Goal: Task Accomplishment & Management: Use online tool/utility

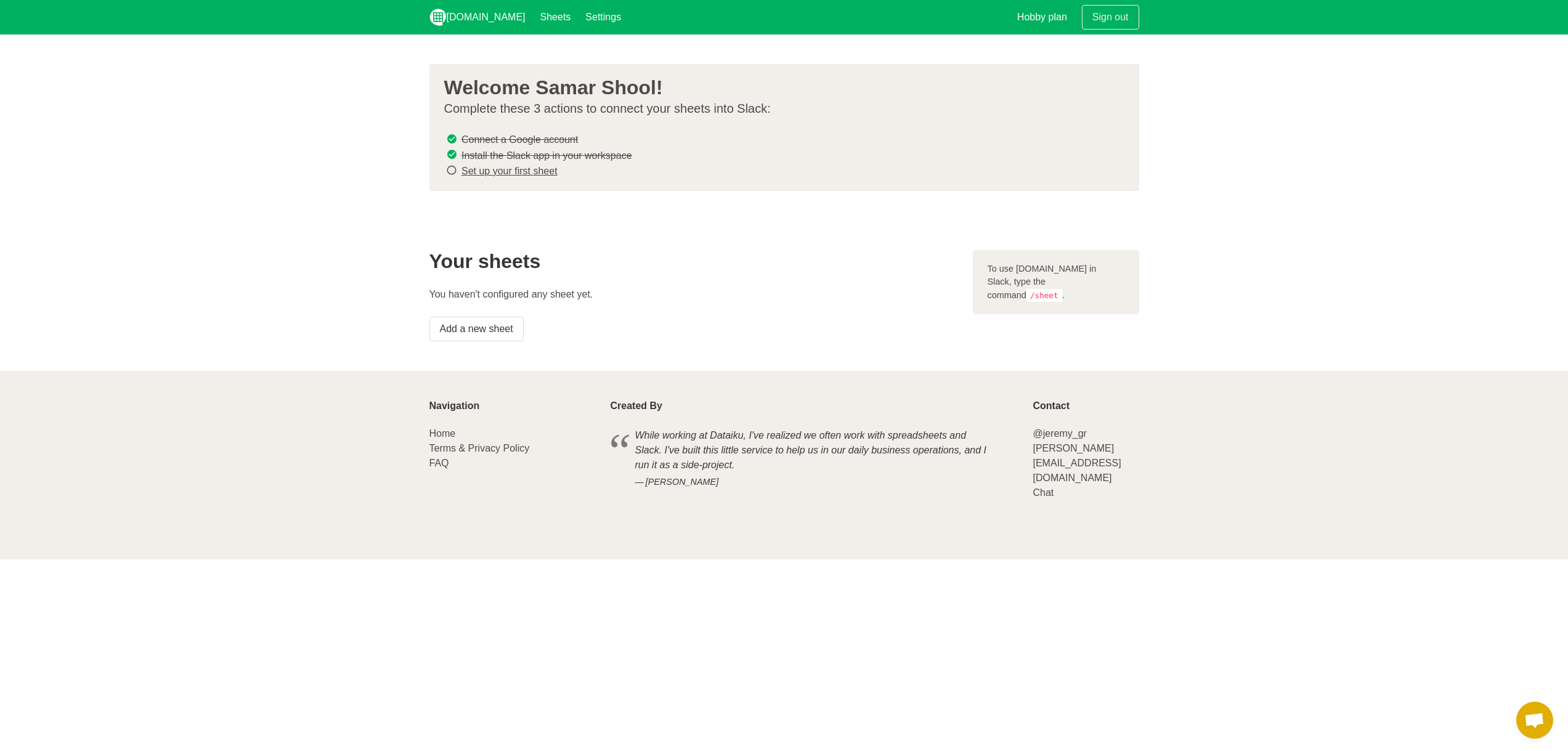
click at [528, 173] on link "Set up your first sheet" at bounding box center [509, 171] width 96 height 11
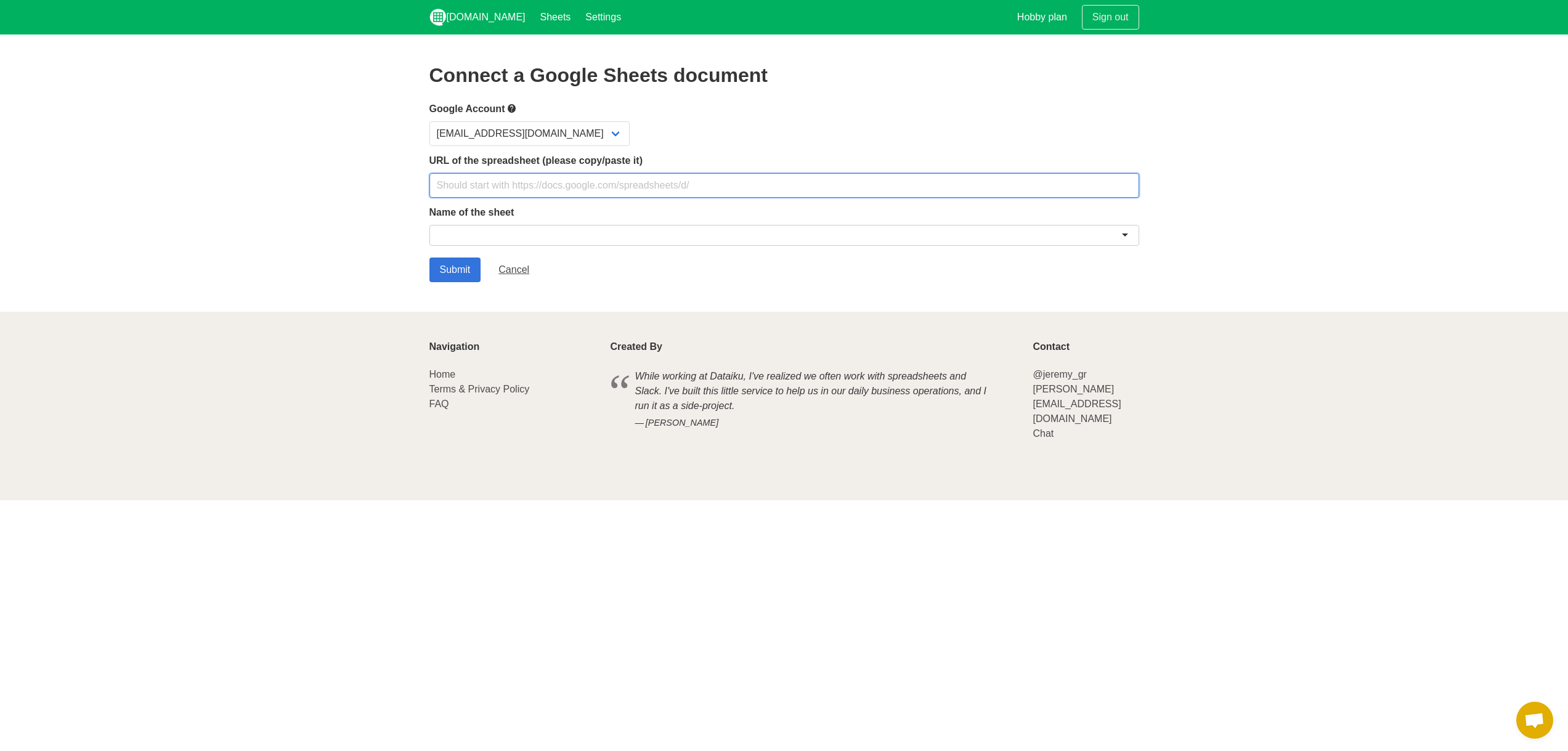
click at [526, 190] on input "text" at bounding box center [784, 185] width 709 height 24
paste input "https://docs.google.com/spreadsheets/d/1K0qMEUgvrUlKOVXYU8NNj9AWOfS-92PqOZVX4-O…"
type input "https://docs.google.com/spreadsheets/d/1K0qMEUgvrUlKOVXYU8NNj9AWOfS-92PqOZVX4-O…"
click at [313, 220] on section "Connect a Google Sheets document Google Account samar@pixeldust.tv URL of the s…" at bounding box center [784, 172] width 1568 height 277
click at [452, 271] on input "Submit" at bounding box center [455, 269] width 52 height 24
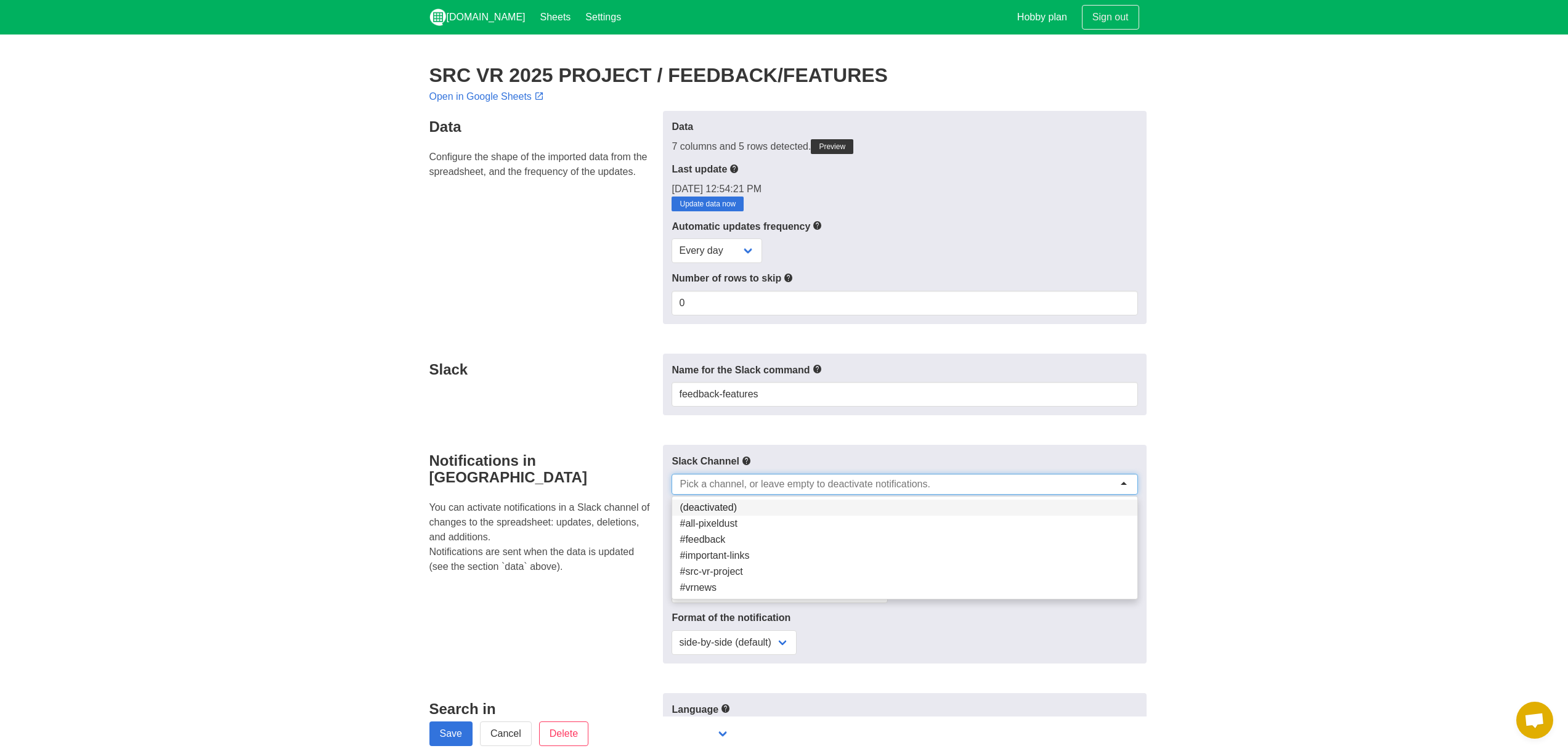
click at [857, 481] on input "select-one" at bounding box center [805, 484] width 251 height 13
click at [1243, 322] on section "SRC VR 2025 PROJECT / FEEDBACK/FEATURES Open in Google Sheets Data Configure th…" at bounding box center [784, 565] width 1568 height 1061
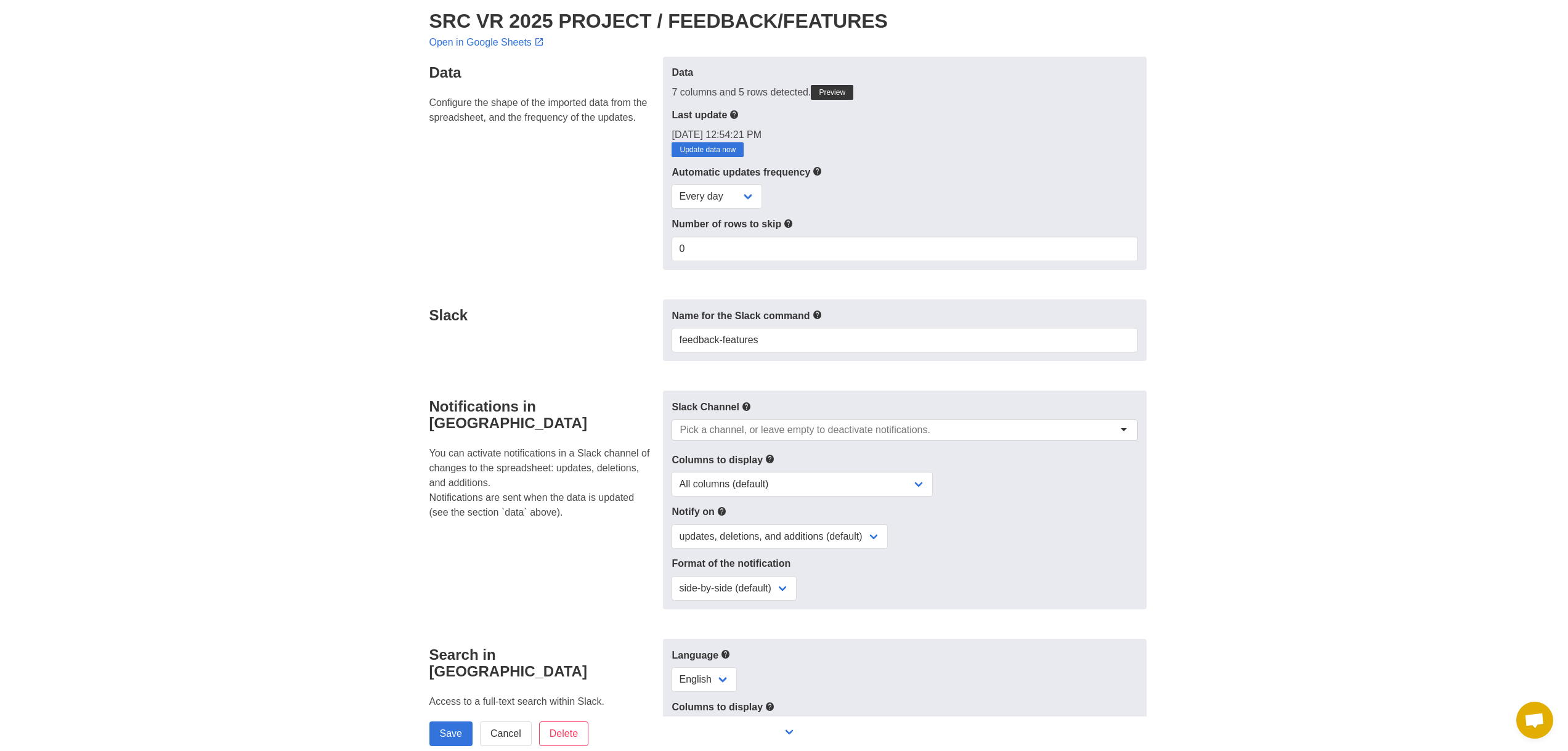
scroll to position [62, 0]
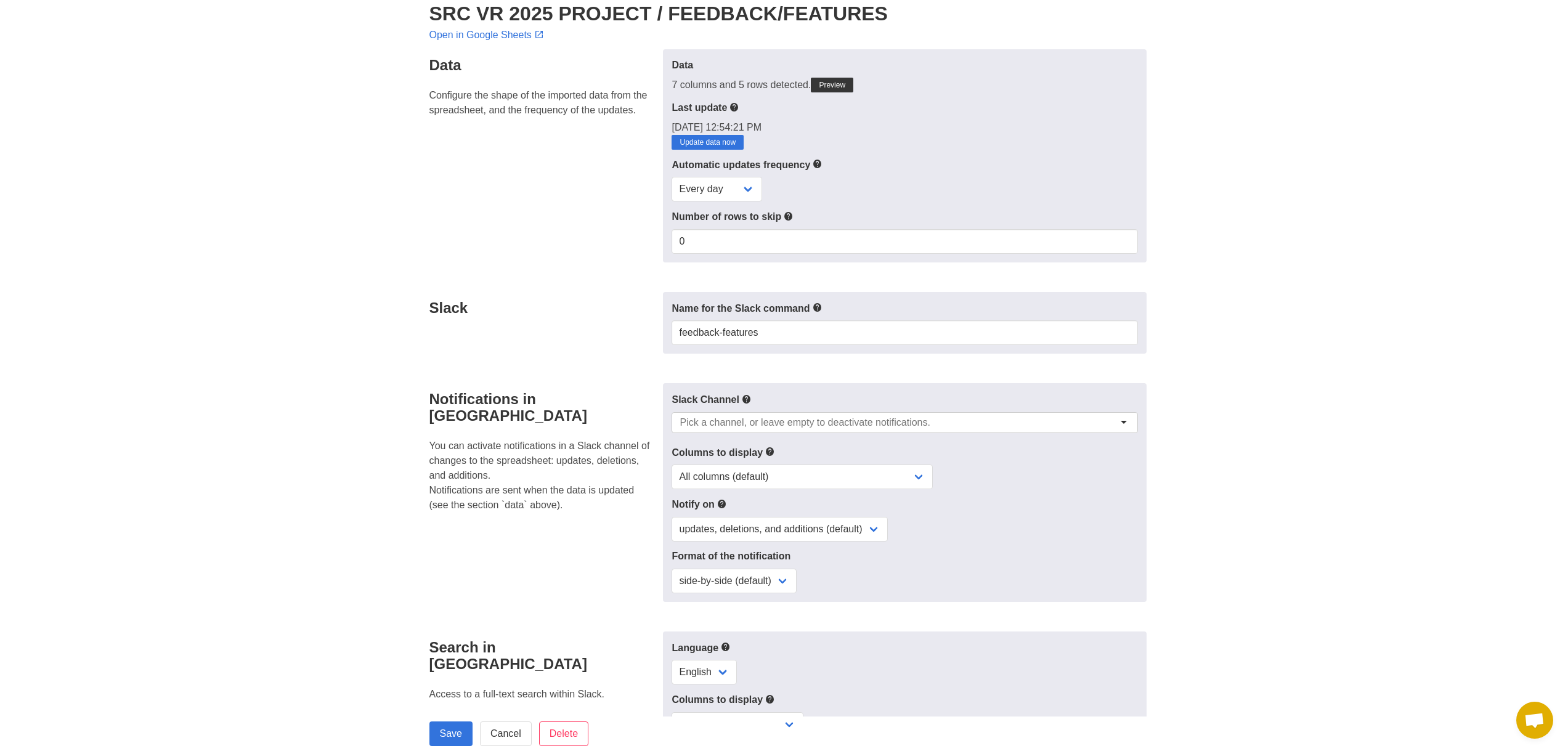
click at [768, 420] on input "select-one" at bounding box center [805, 422] width 251 height 13
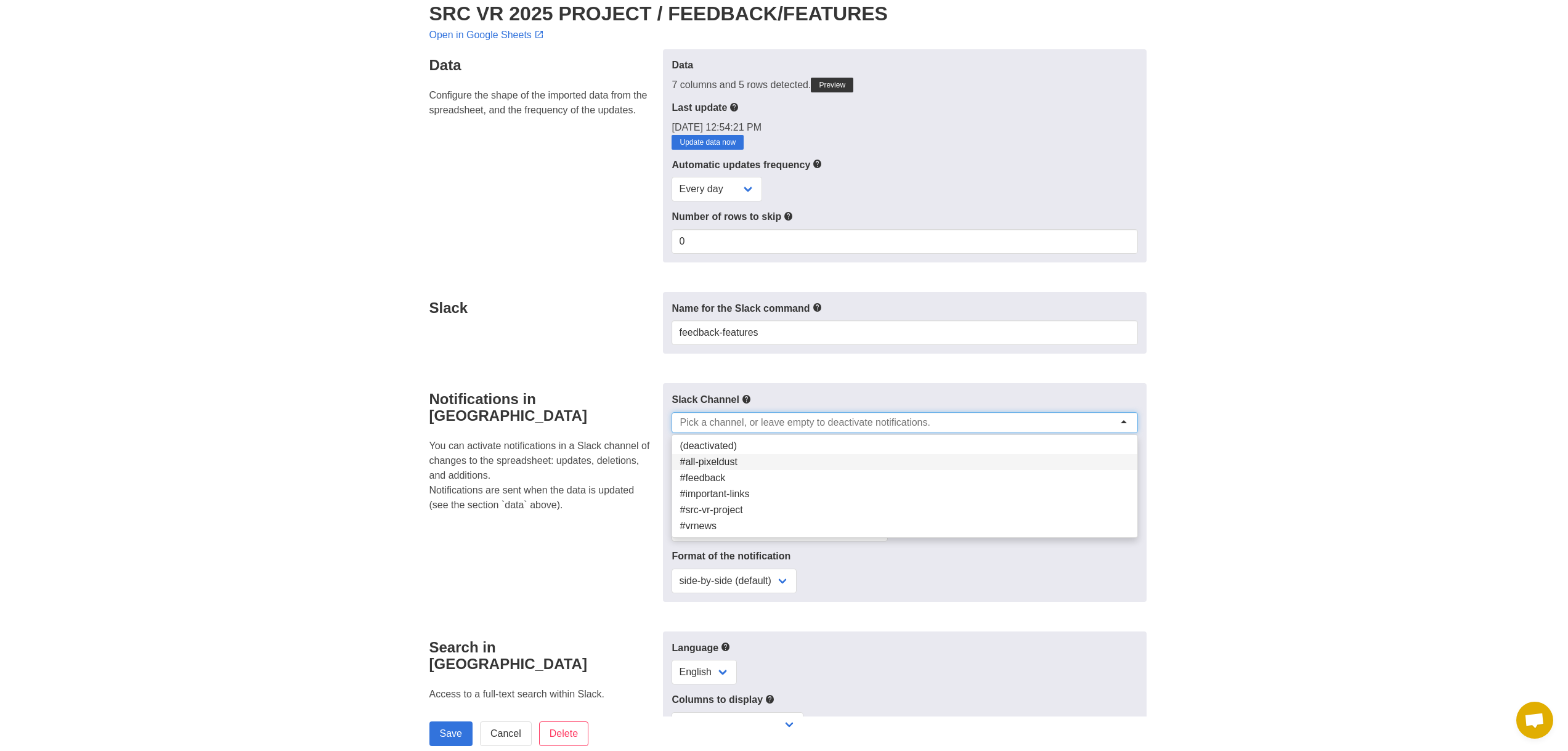
click at [586, 372] on form "Data Configure the shape of the imported data from the spreadsheet, and the fre…" at bounding box center [784, 527] width 709 height 955
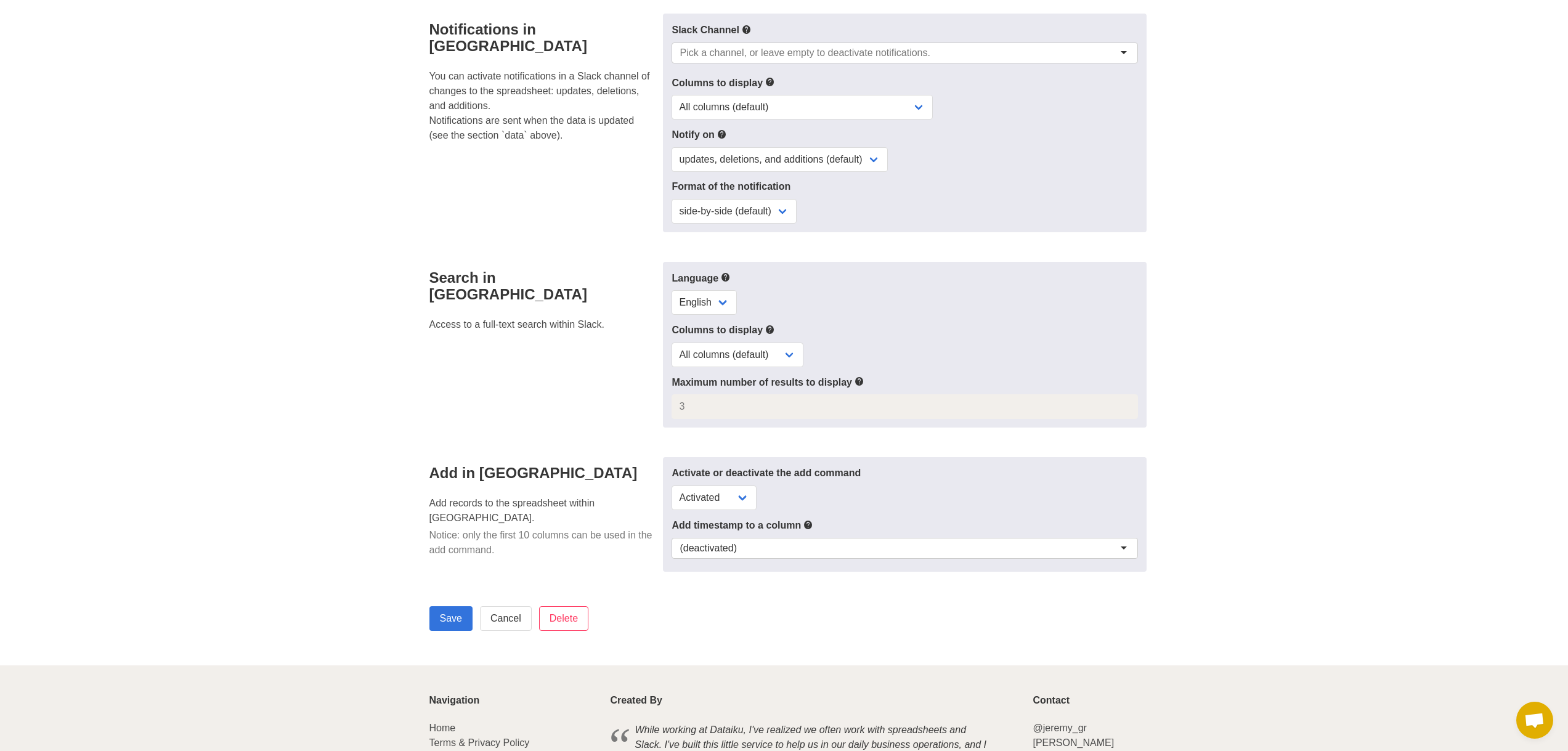
scroll to position [0, 0]
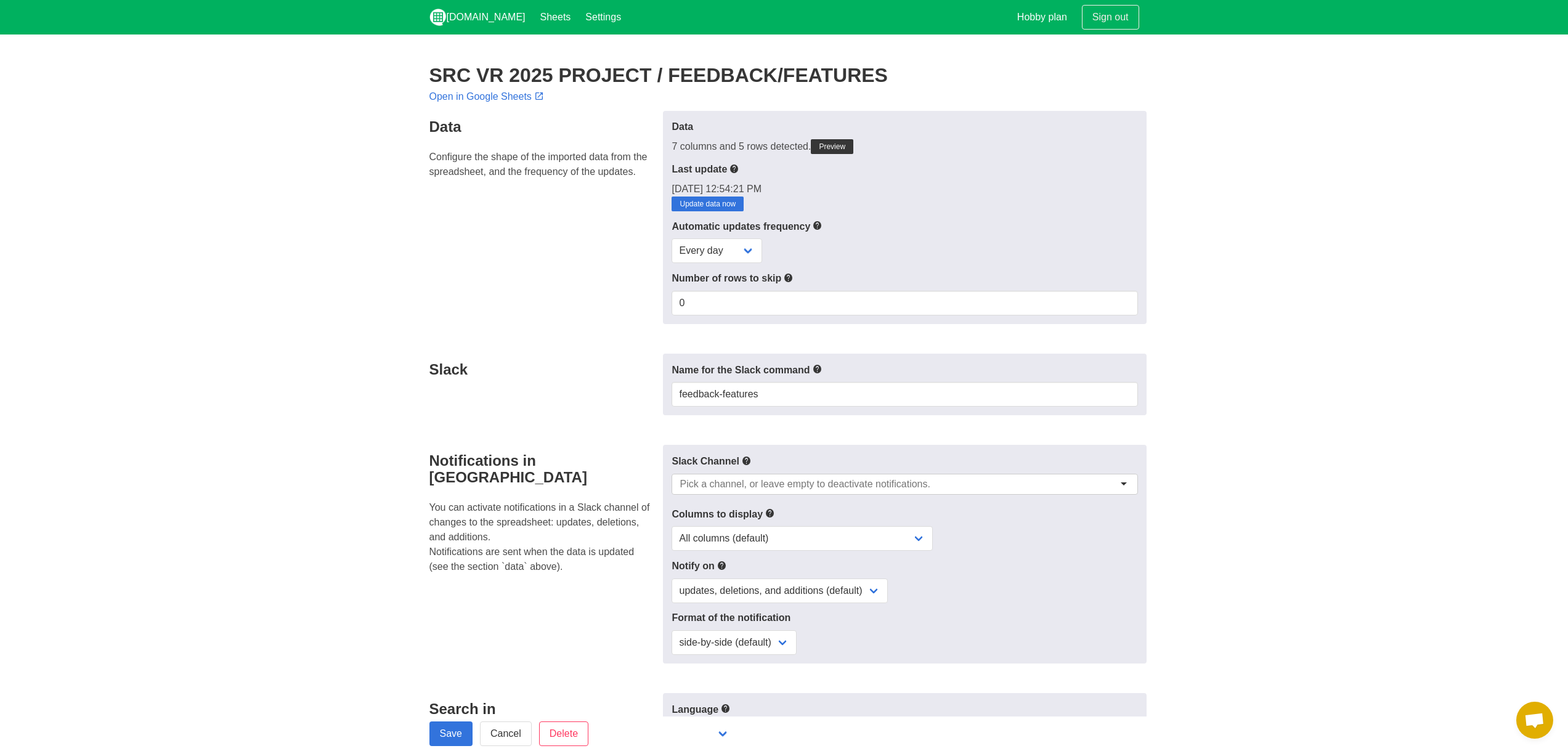
click at [779, 489] on div at bounding box center [904, 483] width 465 height 21
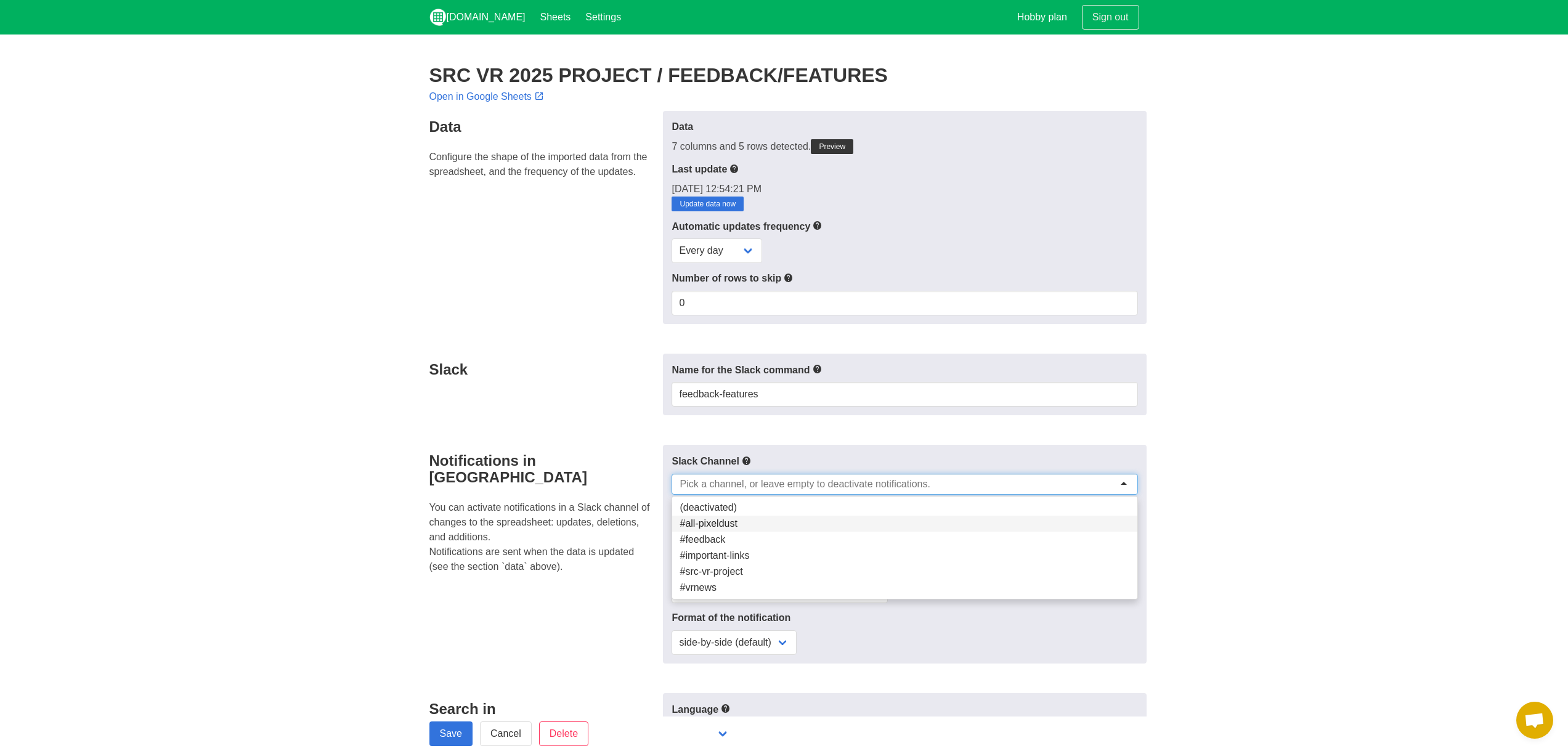
click at [577, 372] on h4 "Slack" at bounding box center [542, 369] width 227 height 17
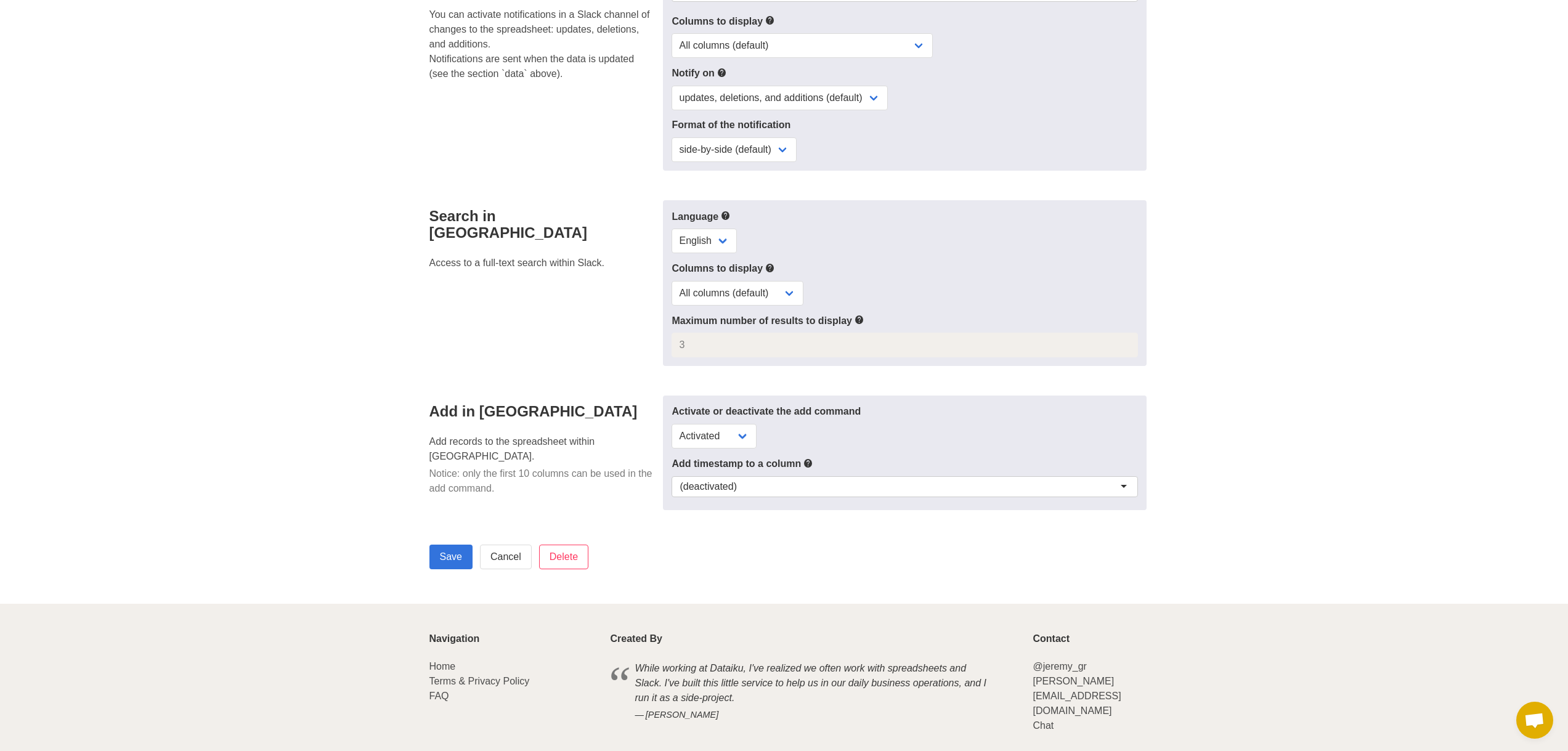
scroll to position [458, 0]
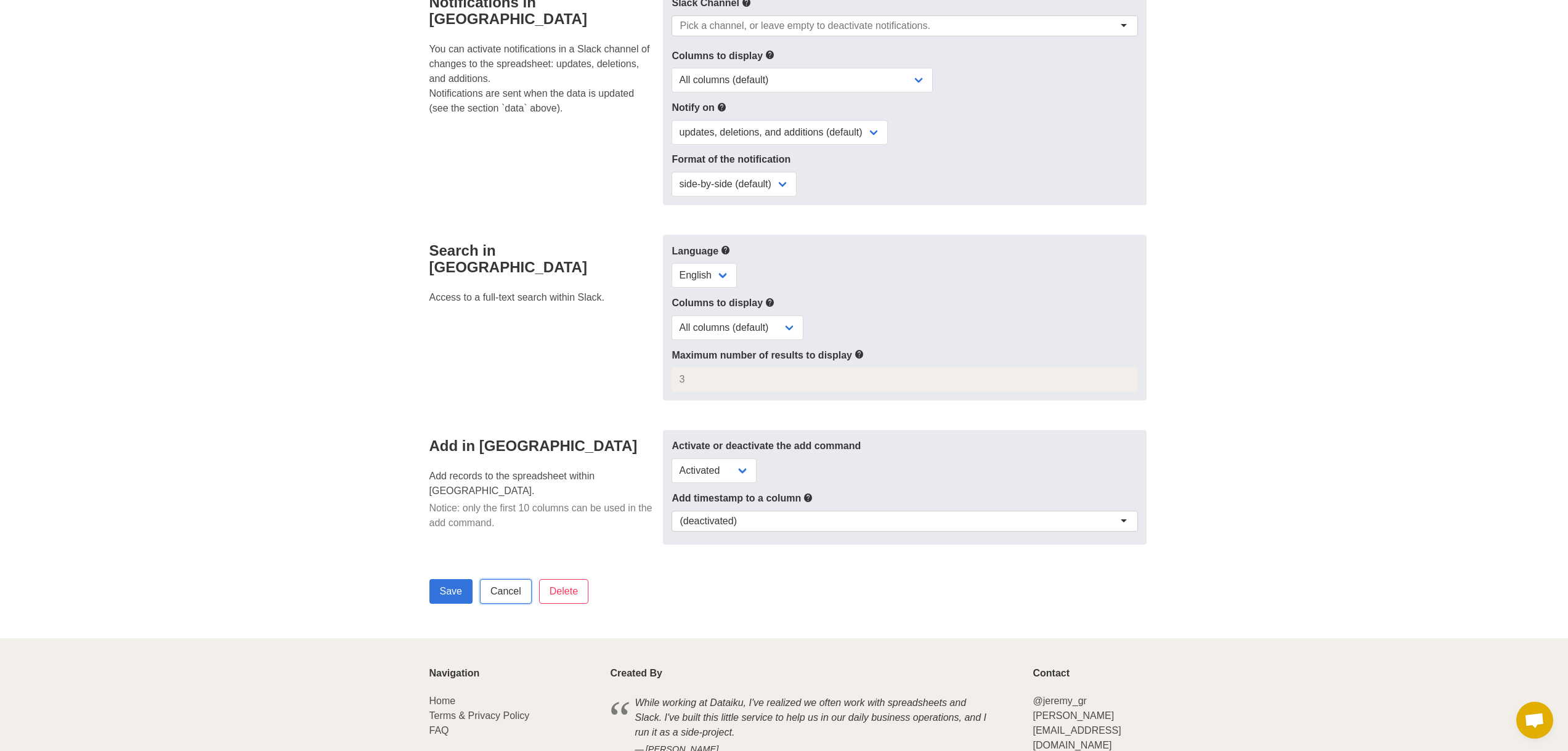
click at [498, 591] on link "Cancel" at bounding box center [506, 591] width 52 height 24
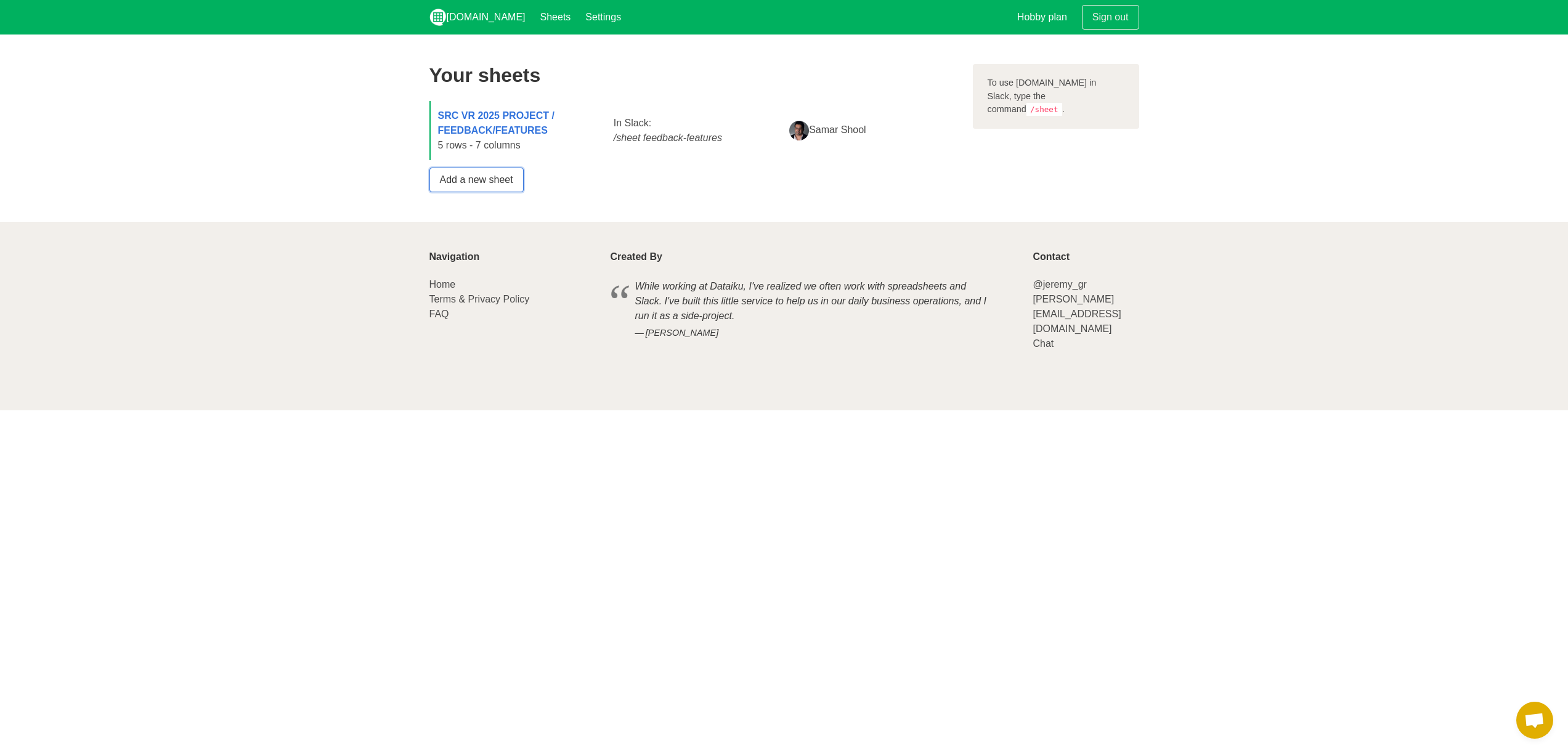
click at [479, 178] on link "Add a new sheet" at bounding box center [476, 179] width 94 height 24
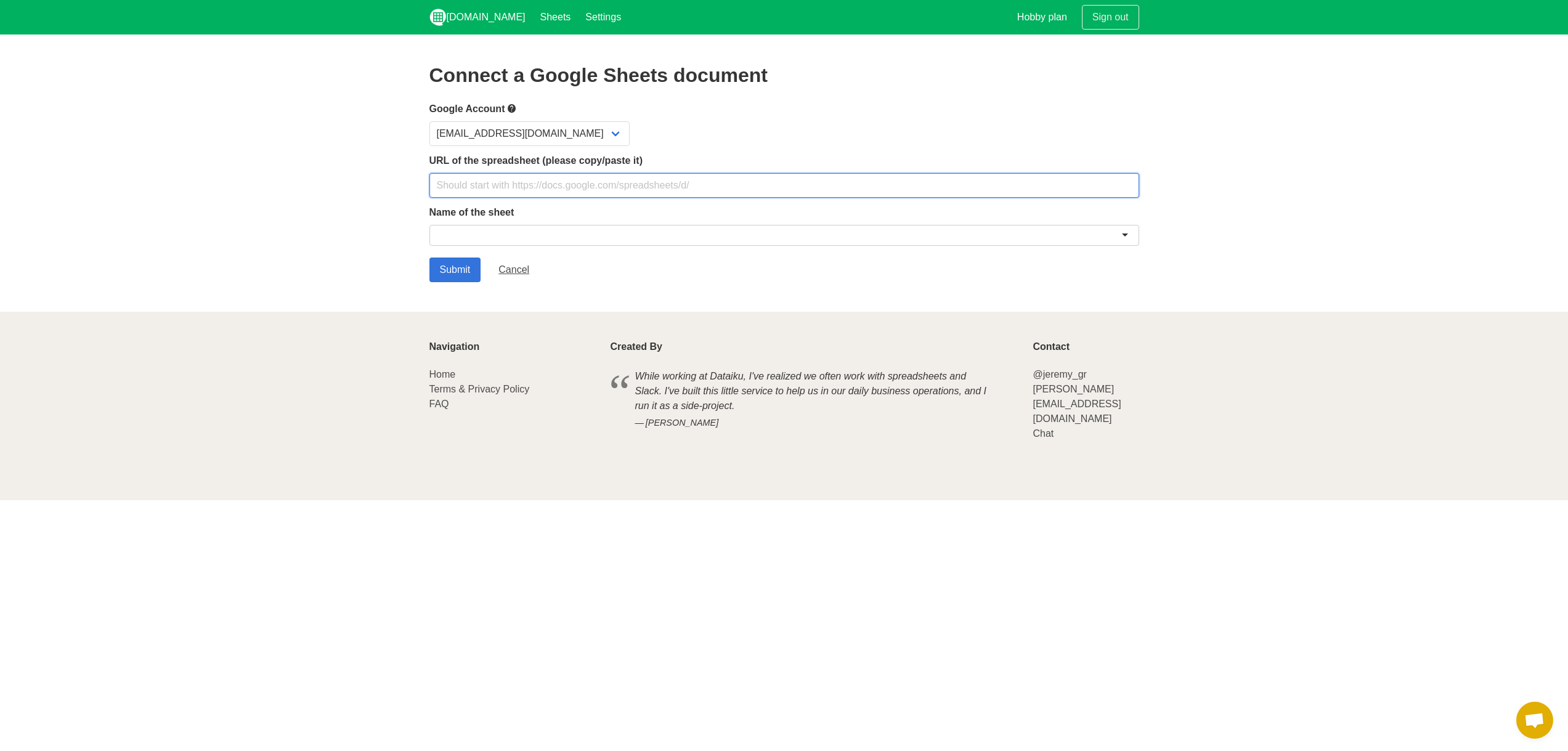
click at [495, 183] on input "text" at bounding box center [784, 185] width 709 height 24
paste input "SRC VR 2025 PROJECT"
drag, startPoint x: 570, startPoint y: 183, endPoint x: 285, endPoint y: 172, distance: 285.2
click at [281, 178] on section "Connect a Google Sheets document Google Account samar@pixeldust.tv URL of the s…" at bounding box center [784, 172] width 1568 height 277
paste input "https://docs.google.com/spreadsheets/d/1K0qMEUgvrUlKOVXYU8NNj9AWOfS-92PqOZVX4-O…"
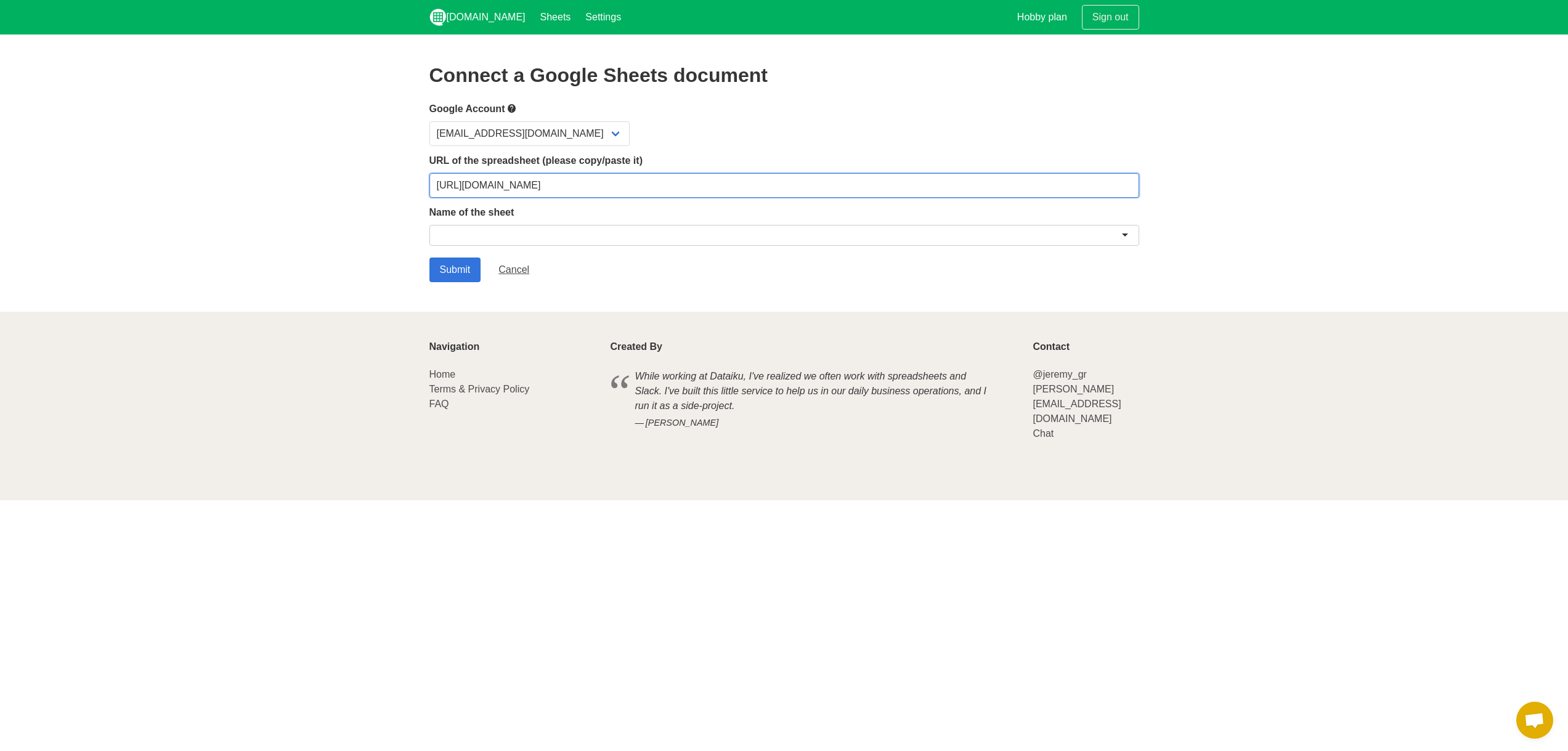
type input "https://docs.google.com/spreadsheets/d/1K0qMEUgvrUlKOVXYU8NNj9AWOfS-92PqOZVX4-O…"
click at [513, 238] on div at bounding box center [784, 235] width 709 height 21
click at [456, 270] on input "Submit" at bounding box center [455, 269] width 52 height 24
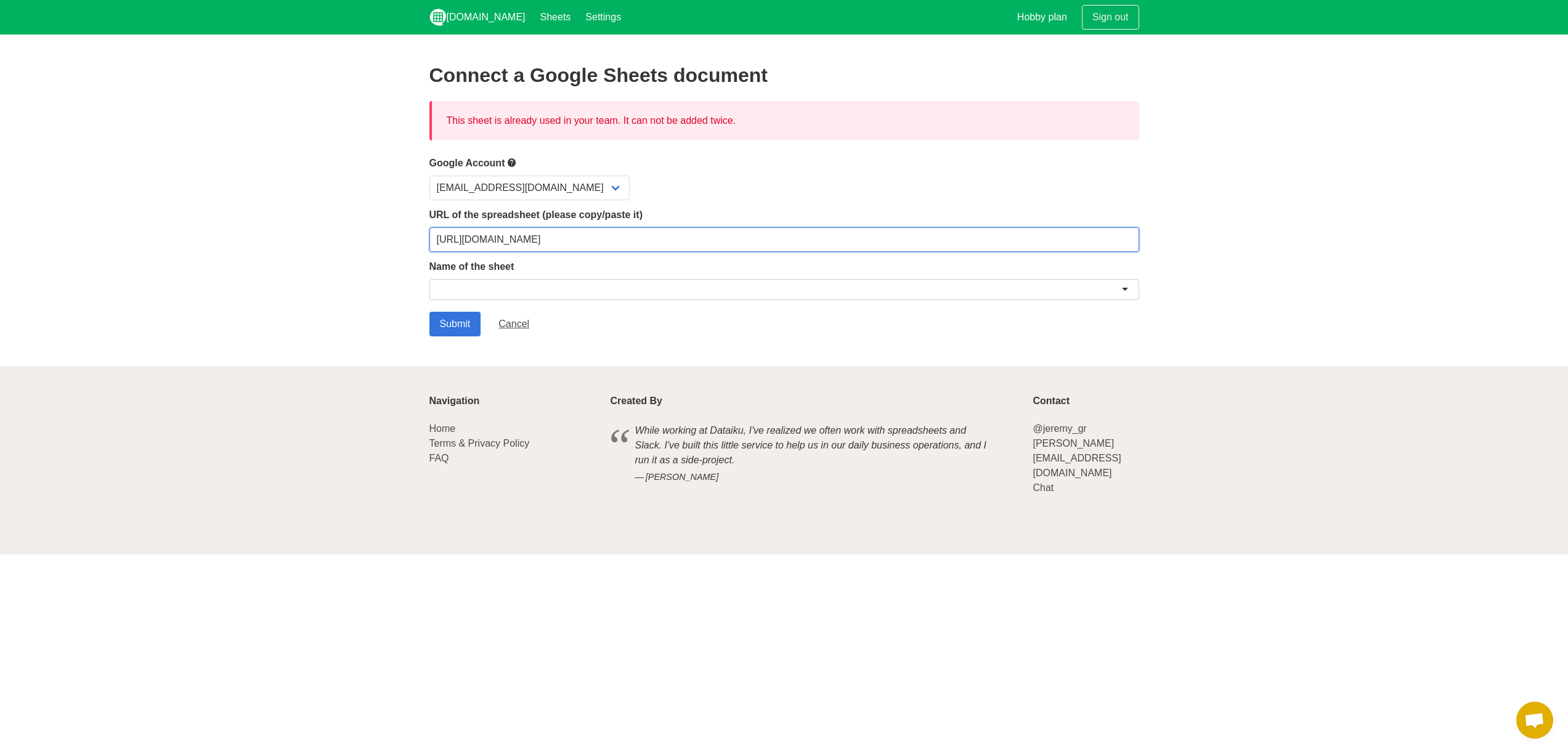
click at [514, 243] on input "[URL][DOMAIN_NAME]" at bounding box center [784, 239] width 709 height 24
click at [507, 323] on link "Cancel" at bounding box center [514, 324] width 52 height 24
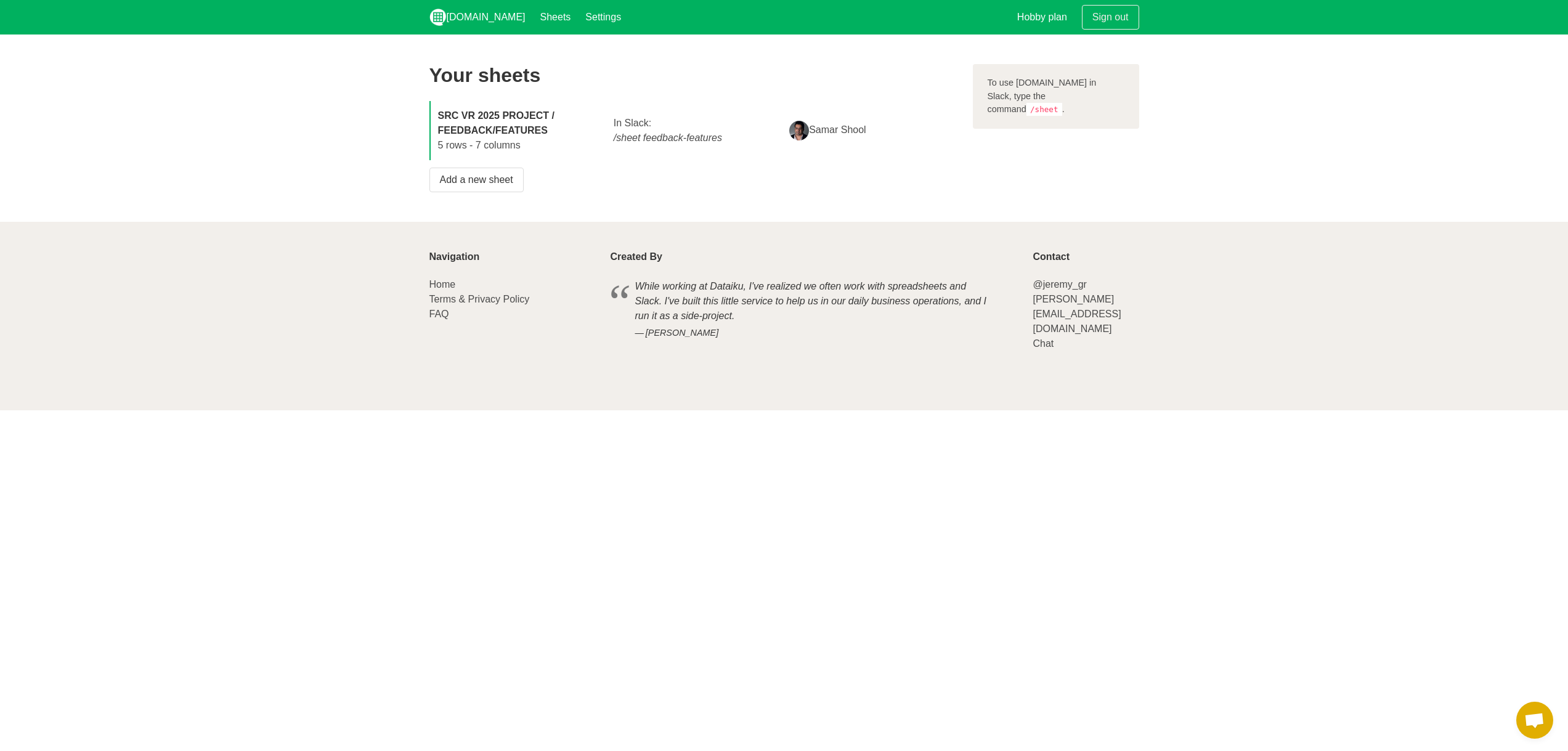
click at [504, 125] on strong "SRC VR 2025 PROJECT / FEEDBACK/FEATURES" at bounding box center [496, 123] width 117 height 25
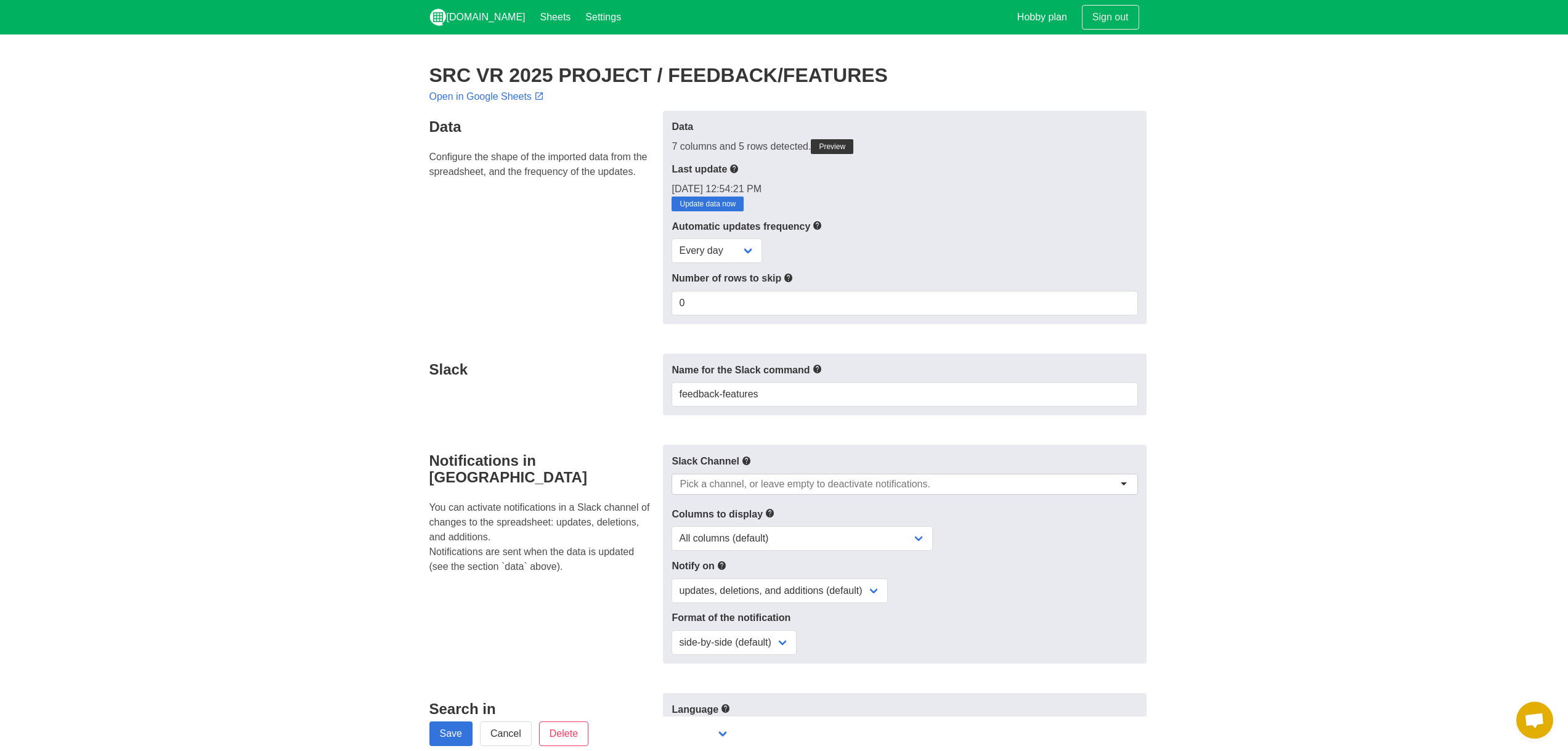
click at [735, 485] on input "select-one" at bounding box center [805, 484] width 251 height 13
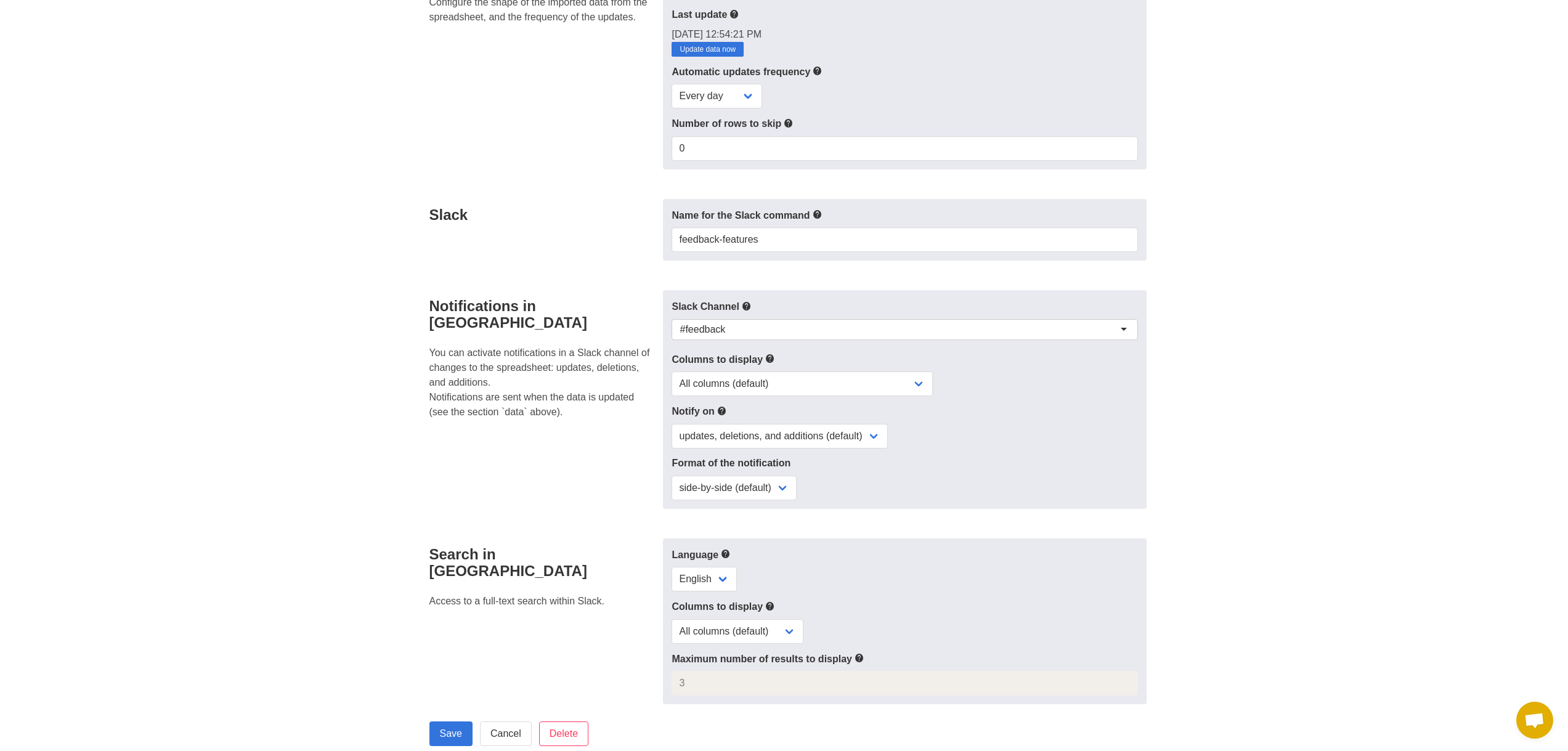
scroll to position [185, 0]
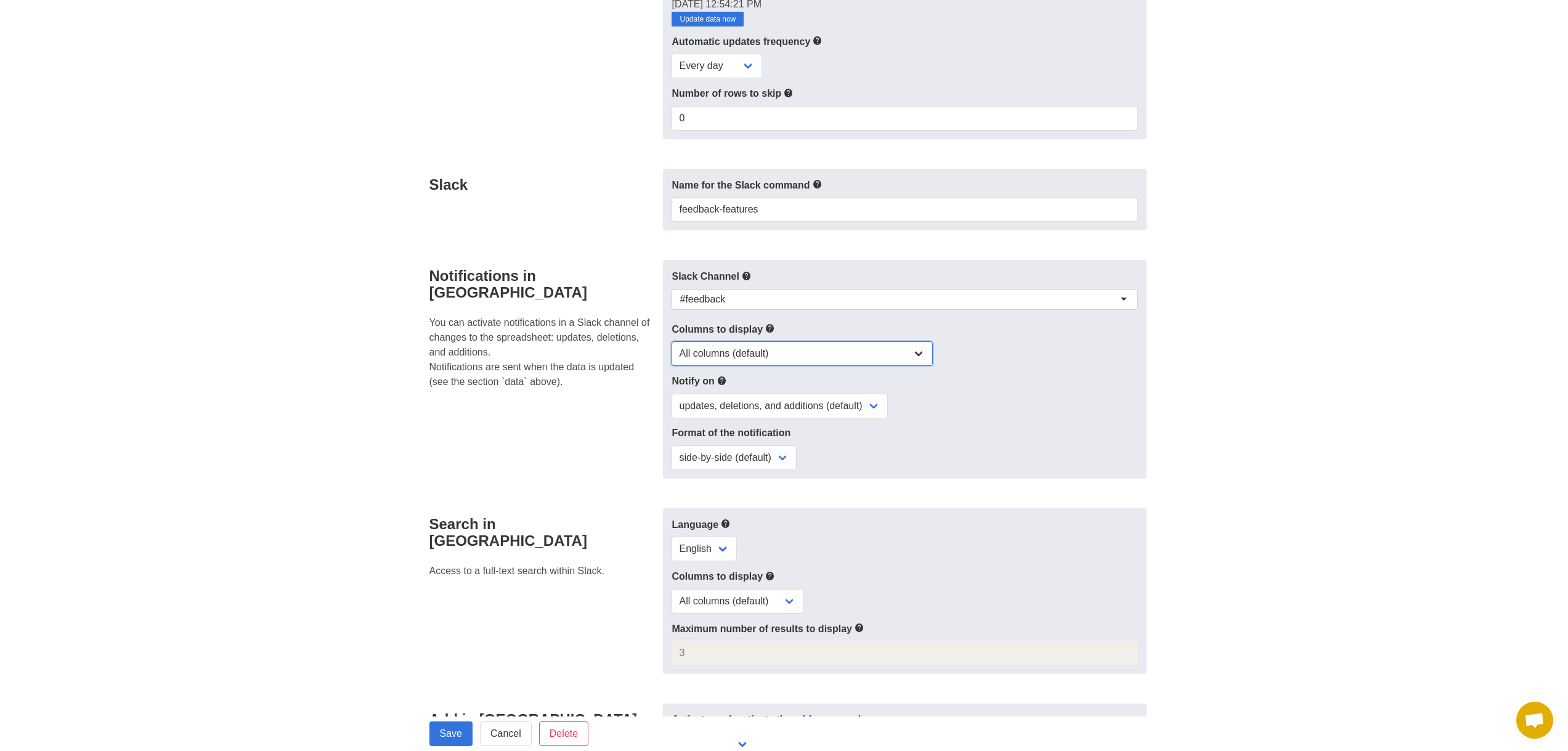
click at [820, 353] on select "All columns (default) Only columns with modified values Columns with modified v…" at bounding box center [801, 353] width 261 height 24
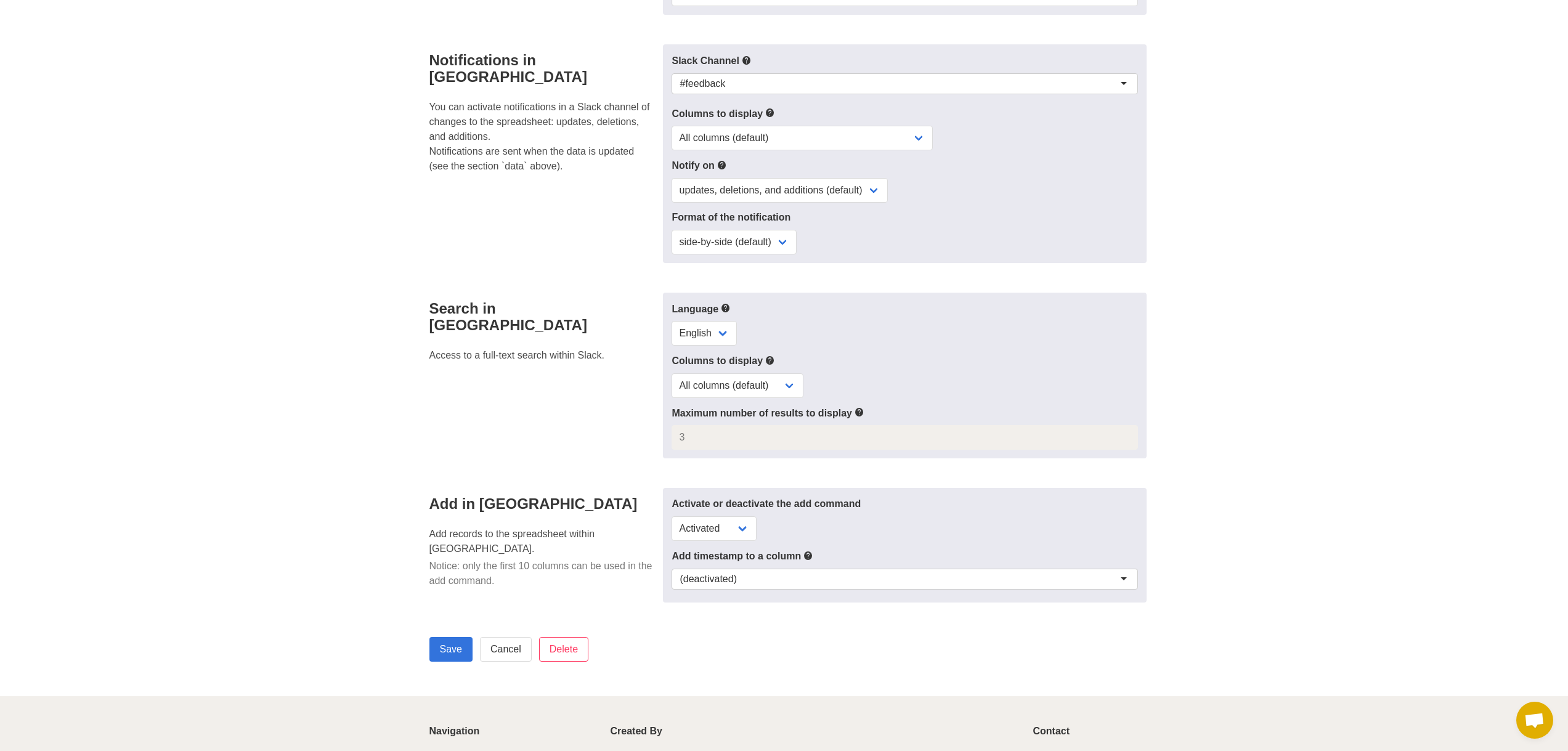
scroll to position [431, 0]
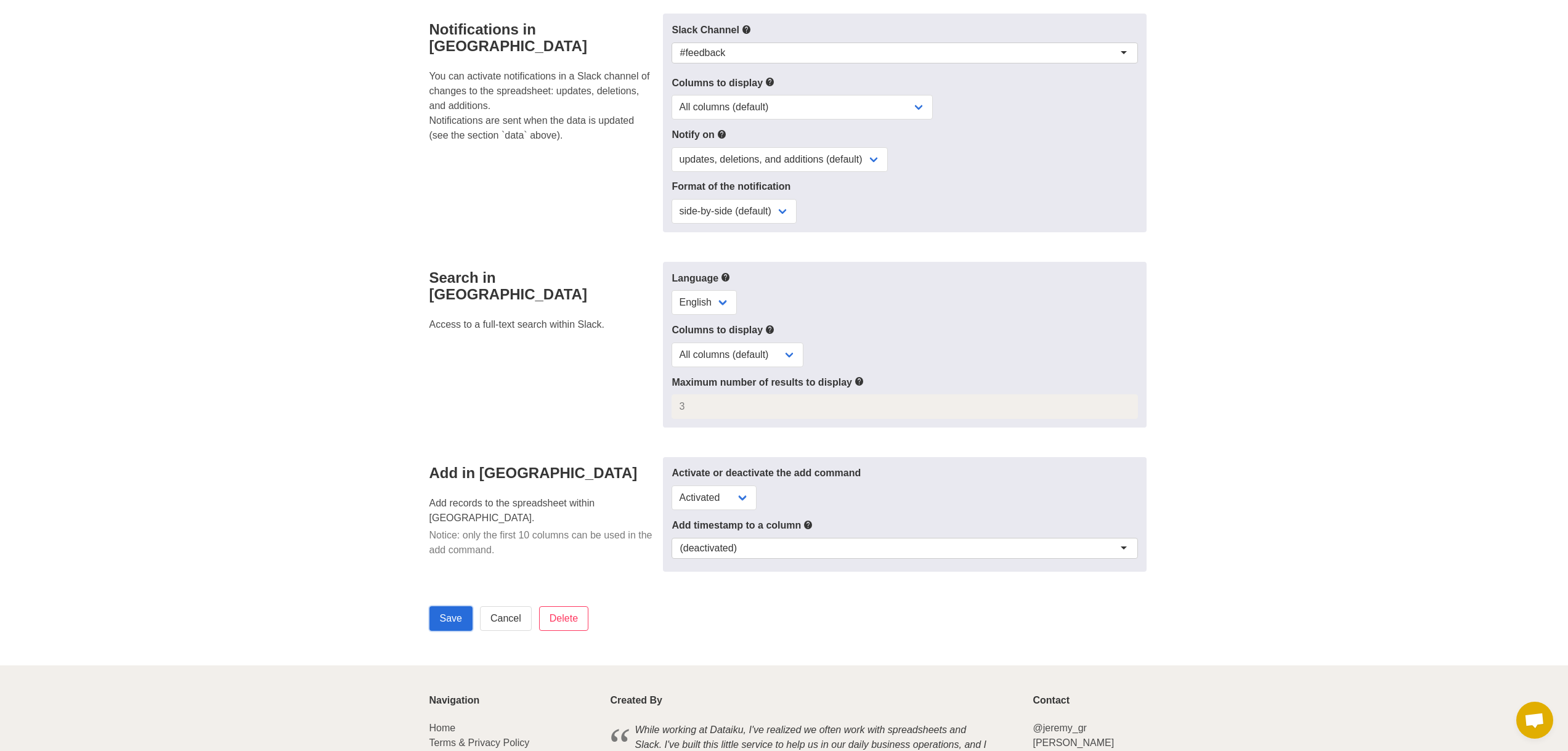
click at [448, 614] on input "Save" at bounding box center [451, 617] width 43 height 24
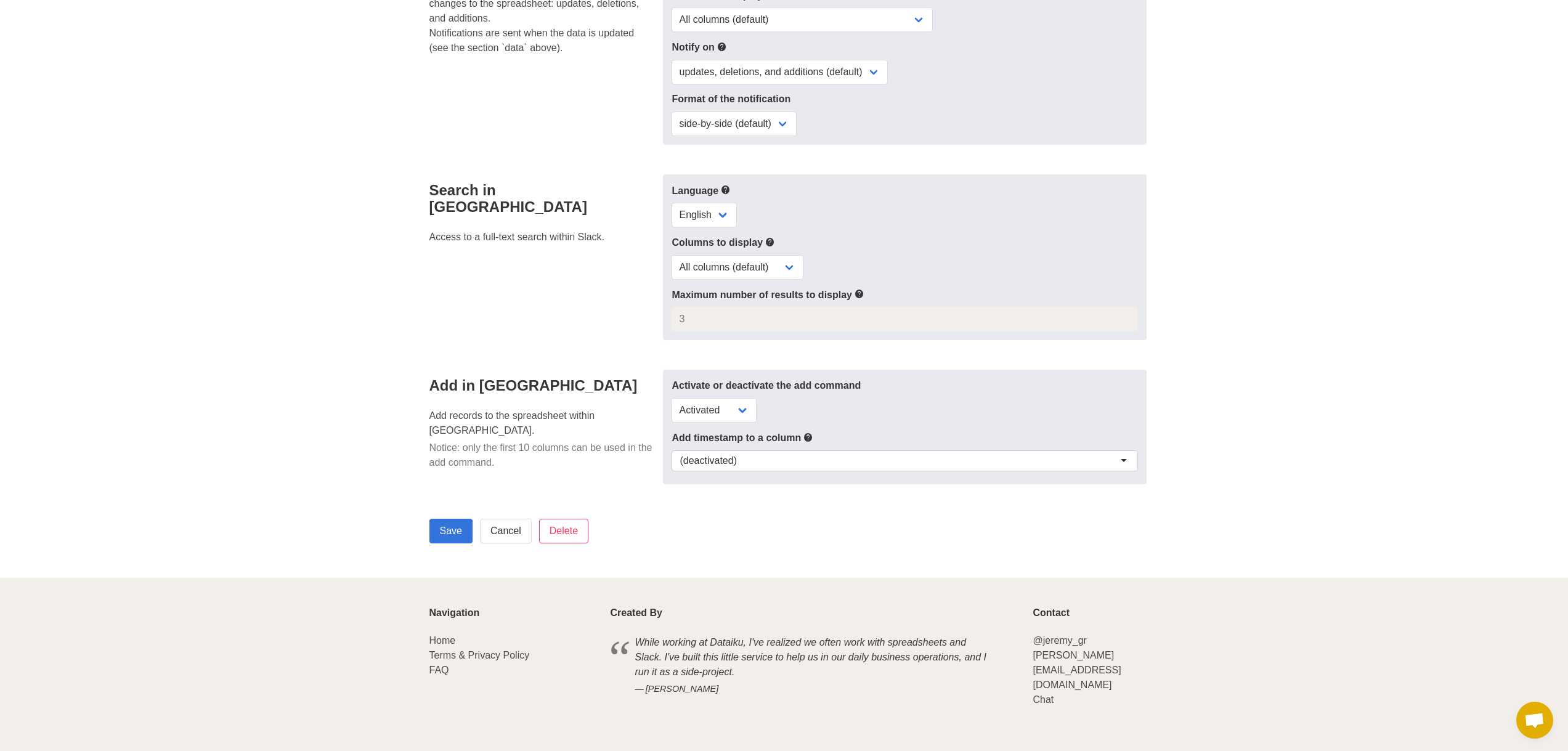
scroll to position [520, 0]
click at [447, 521] on input "Save" at bounding box center [451, 529] width 43 height 24
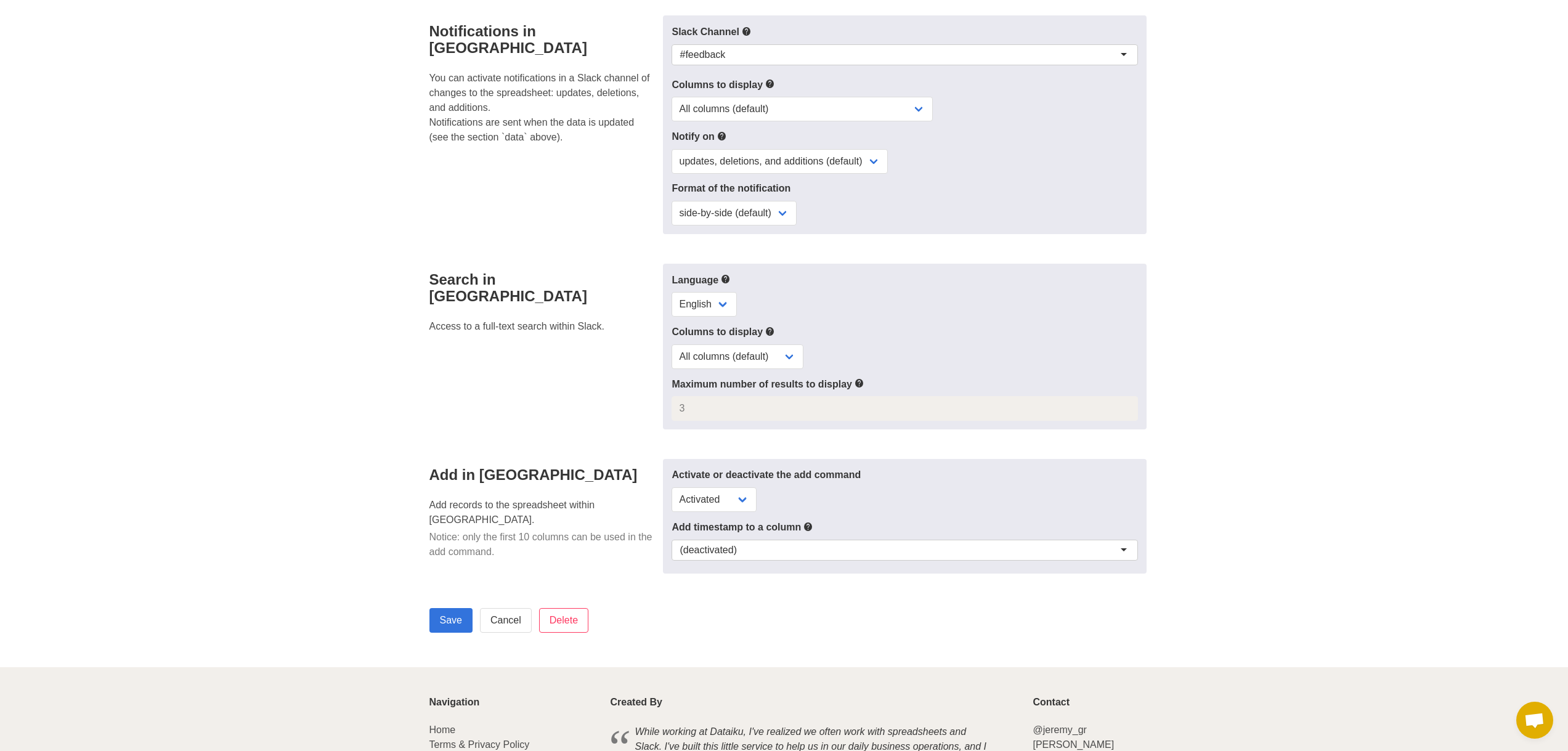
scroll to position [431, 0]
click at [451, 618] on input "Save" at bounding box center [451, 617] width 43 height 24
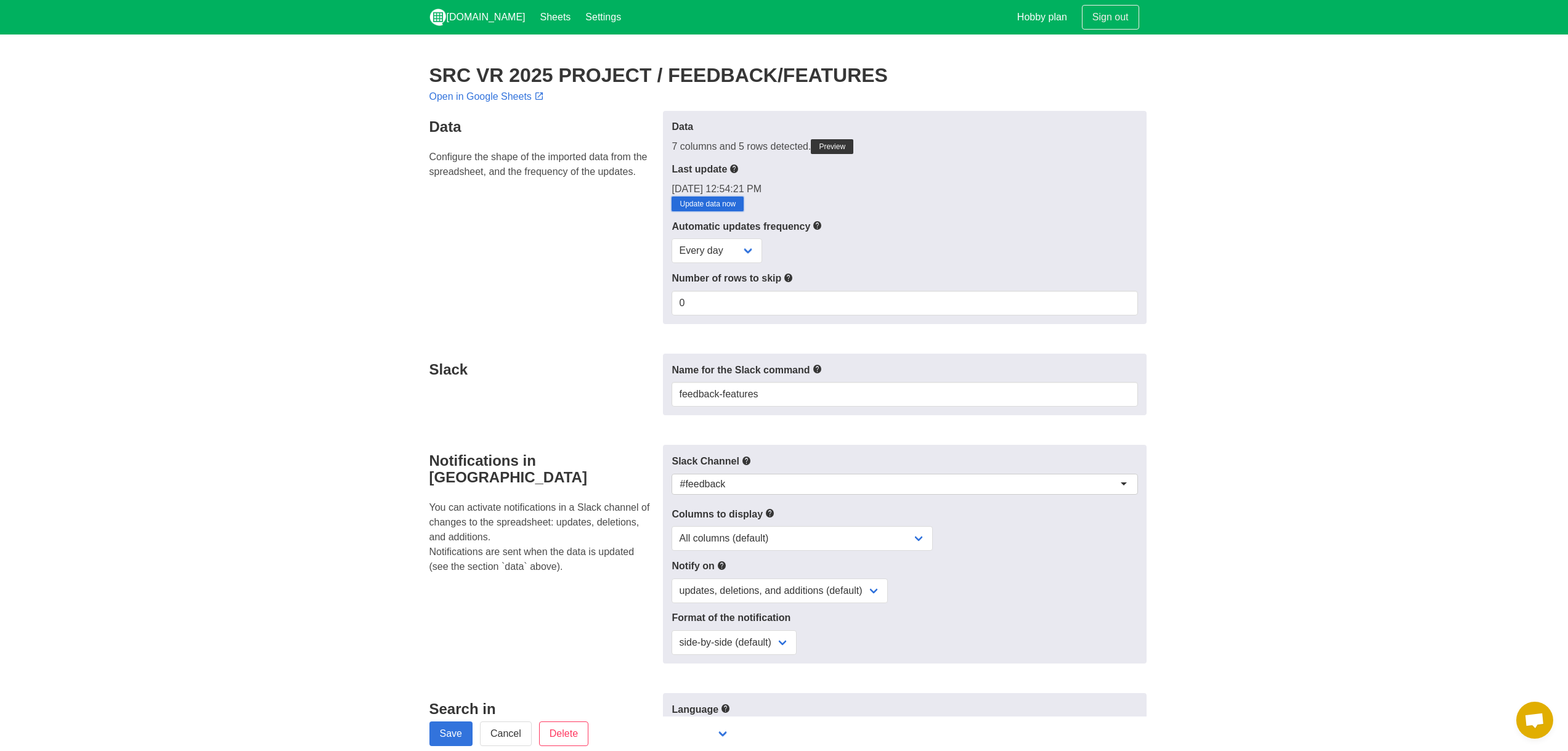
click at [733, 202] on link "Update data now" at bounding box center [707, 203] width 72 height 14
click at [459, 14] on link "[DOMAIN_NAME]" at bounding box center [478, 17] width 111 height 34
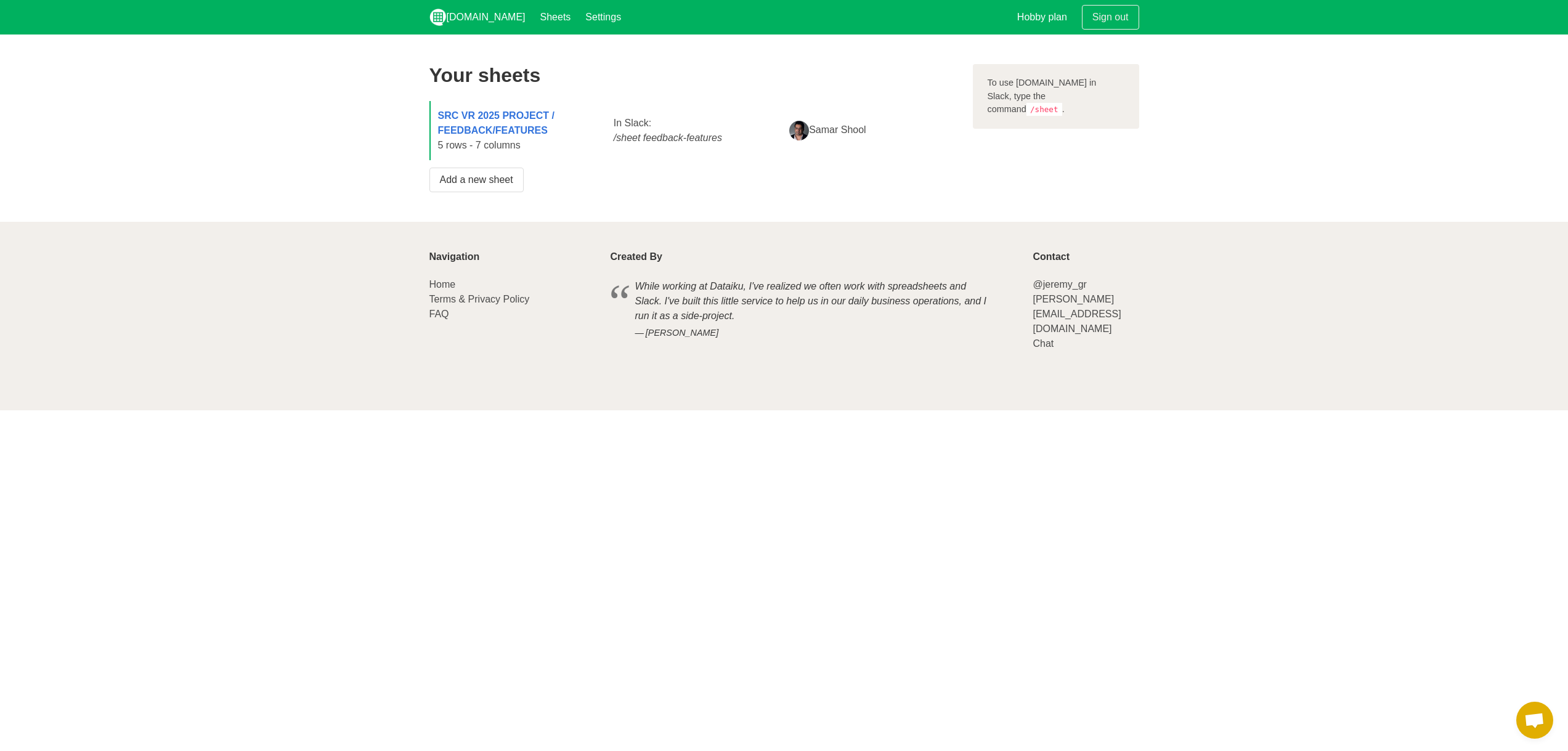
click at [654, 142] on icon "/sheet feedback-features" at bounding box center [667, 138] width 108 height 11
drag, startPoint x: 1048, startPoint y: 93, endPoint x: 1084, endPoint y: 93, distance: 36.0
click at [1084, 93] on div "To use [DOMAIN_NAME] in Slack, type the command /sheet ." at bounding box center [1056, 96] width 167 height 65
click at [1070, 139] on div "To use [DOMAIN_NAME] in Slack, type the command /sheet ." at bounding box center [1056, 127] width 181 height 142
click at [495, 116] on strong "SRC VR 2025 PROJECT / FEEDBACK/FEATURES" at bounding box center [496, 123] width 117 height 25
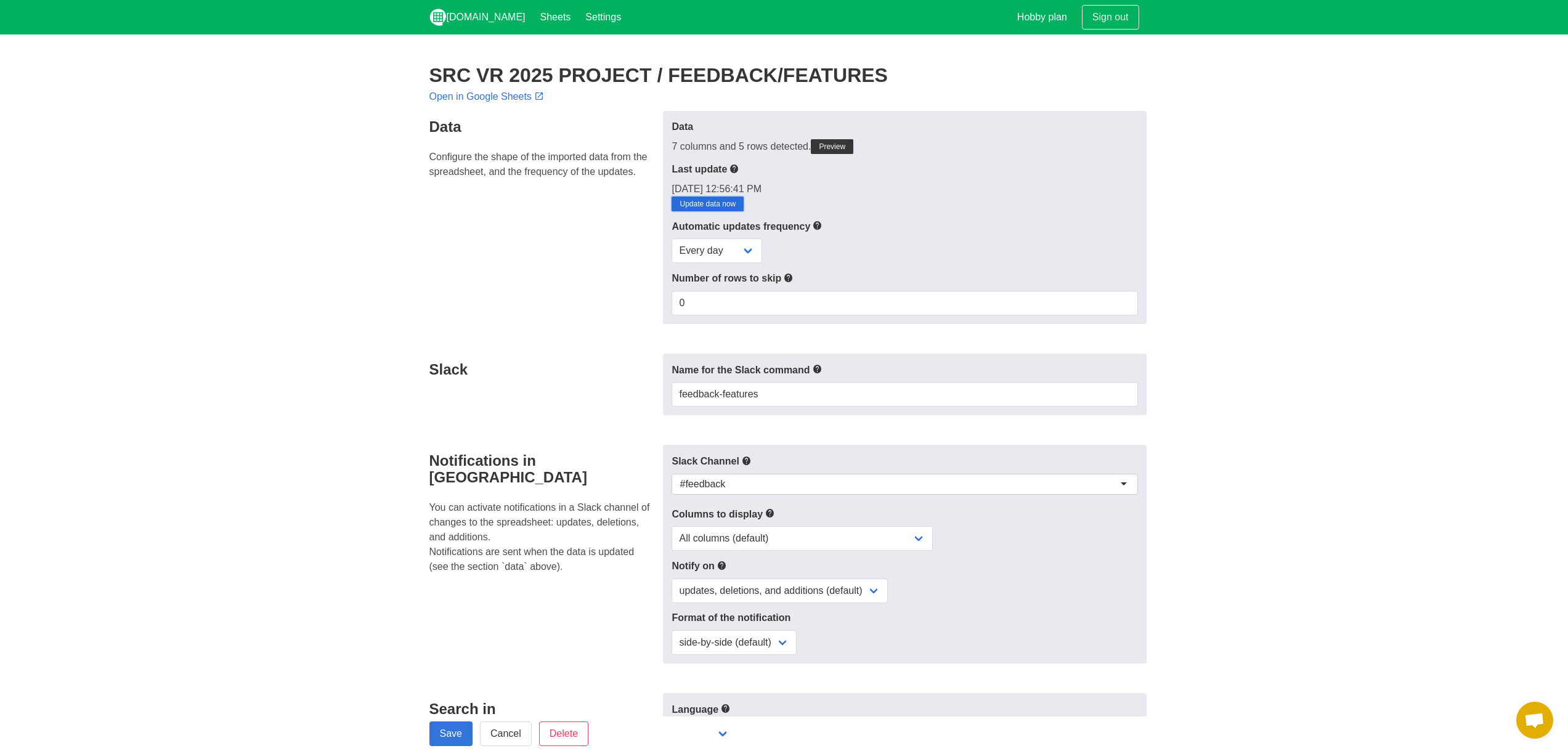
click at [686, 203] on link "Update data now" at bounding box center [707, 203] width 72 height 14
click at [1328, 168] on section "SRC VR 2025 PROJECT / FEEDBACK/FEATURES Open in Google Sheets Data Configure th…" at bounding box center [784, 565] width 1568 height 1061
click at [1341, 186] on section "SRC VR 2025 PROJECT / FEEDBACK/FEATURES Open in Google Sheets Data Configure th…" at bounding box center [784, 565] width 1568 height 1061
click at [1343, 194] on section "SRC VR 2025 PROJECT / FEEDBACK/FEATURES Open in Google Sheets Data Configure th…" at bounding box center [784, 565] width 1568 height 1061
click at [467, 21] on link "[DOMAIN_NAME]" at bounding box center [478, 17] width 111 height 34
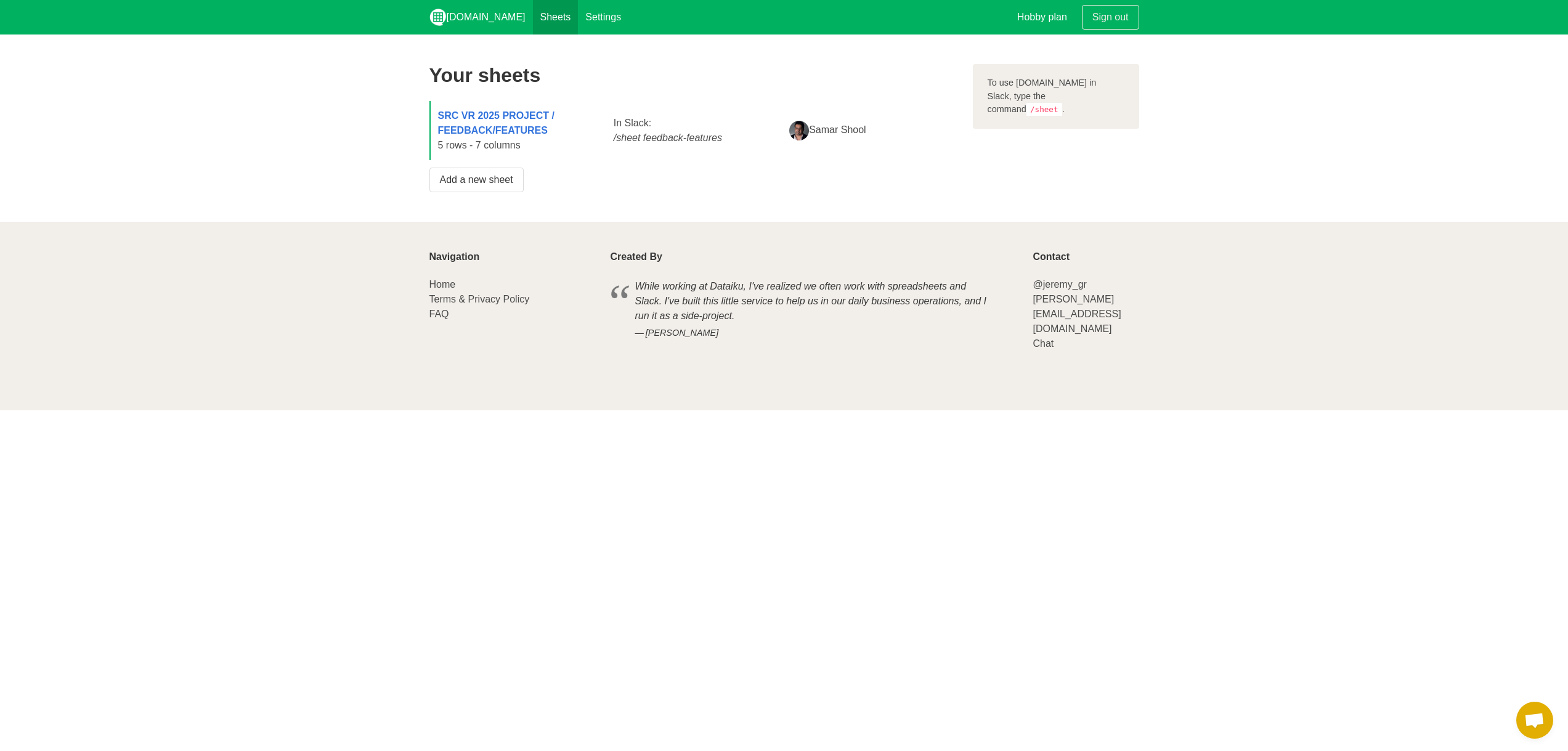
click at [533, 14] on link "Sheets" at bounding box center [555, 17] width 46 height 34
click at [495, 113] on strong "SRC VR 2025 PROJECT / FEEDBACK/FEATURES" at bounding box center [496, 123] width 117 height 25
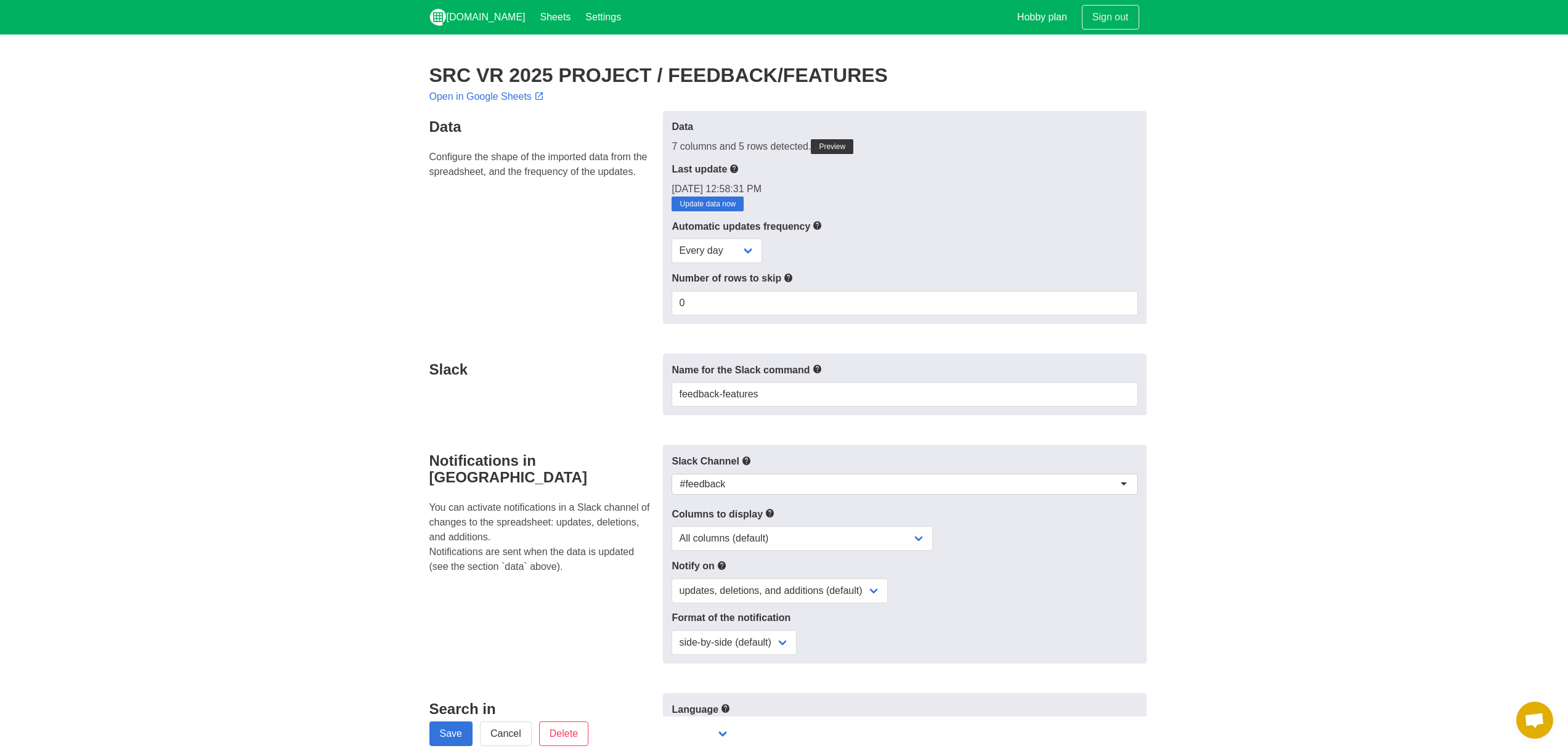
click at [1195, 64] on section "SRC VR 2025 PROJECT / FEEDBACK/FEATURES Open in Google Sheets Data Configure th…" at bounding box center [784, 565] width 1568 height 1061
click at [469, 93] on link "Open in Google Sheets" at bounding box center [488, 97] width 117 height 11
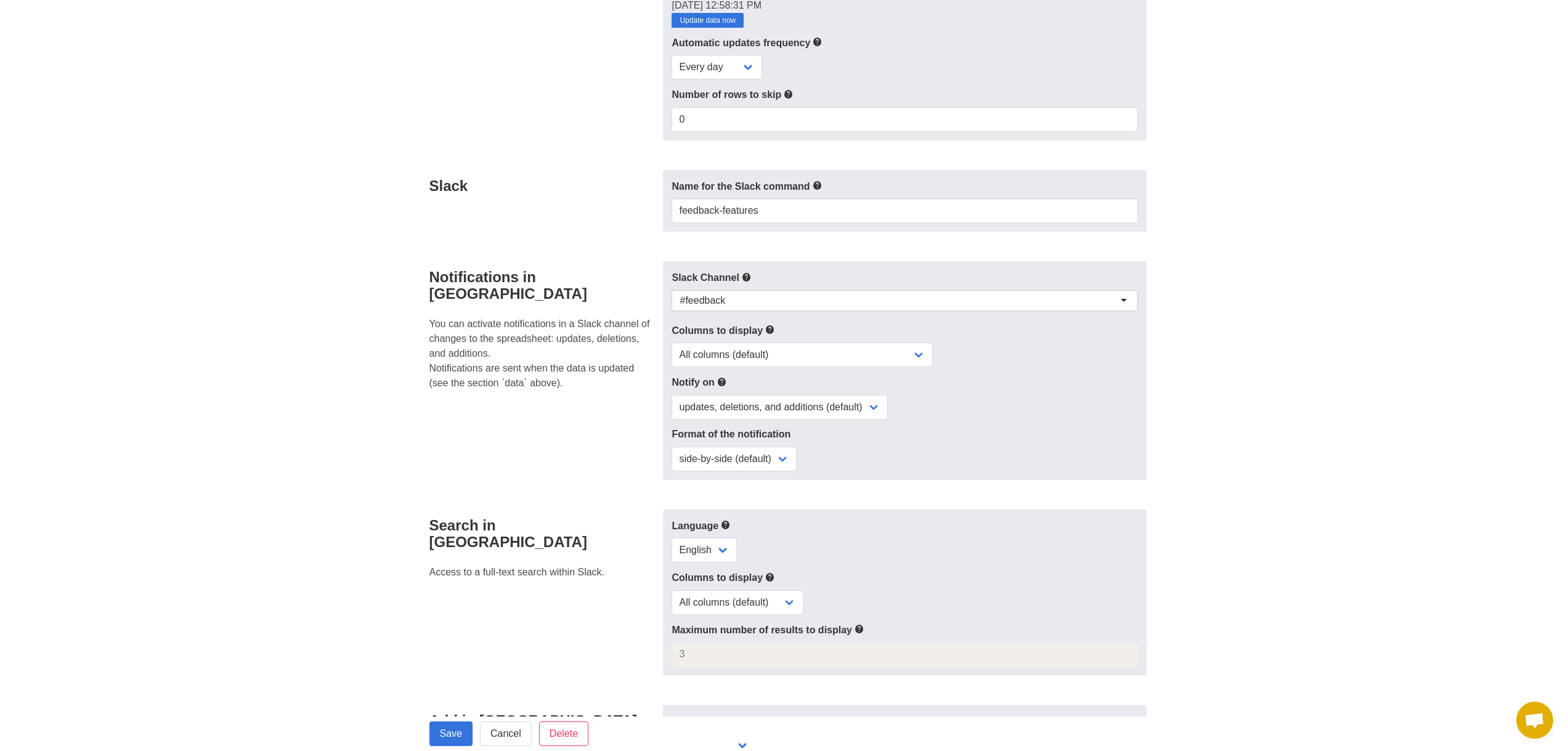
scroll to position [185, 0]
click at [779, 213] on input "feedback-features" at bounding box center [904, 209] width 465 height 24
click at [791, 210] on input "feedback-features" at bounding box center [904, 209] width 465 height 24
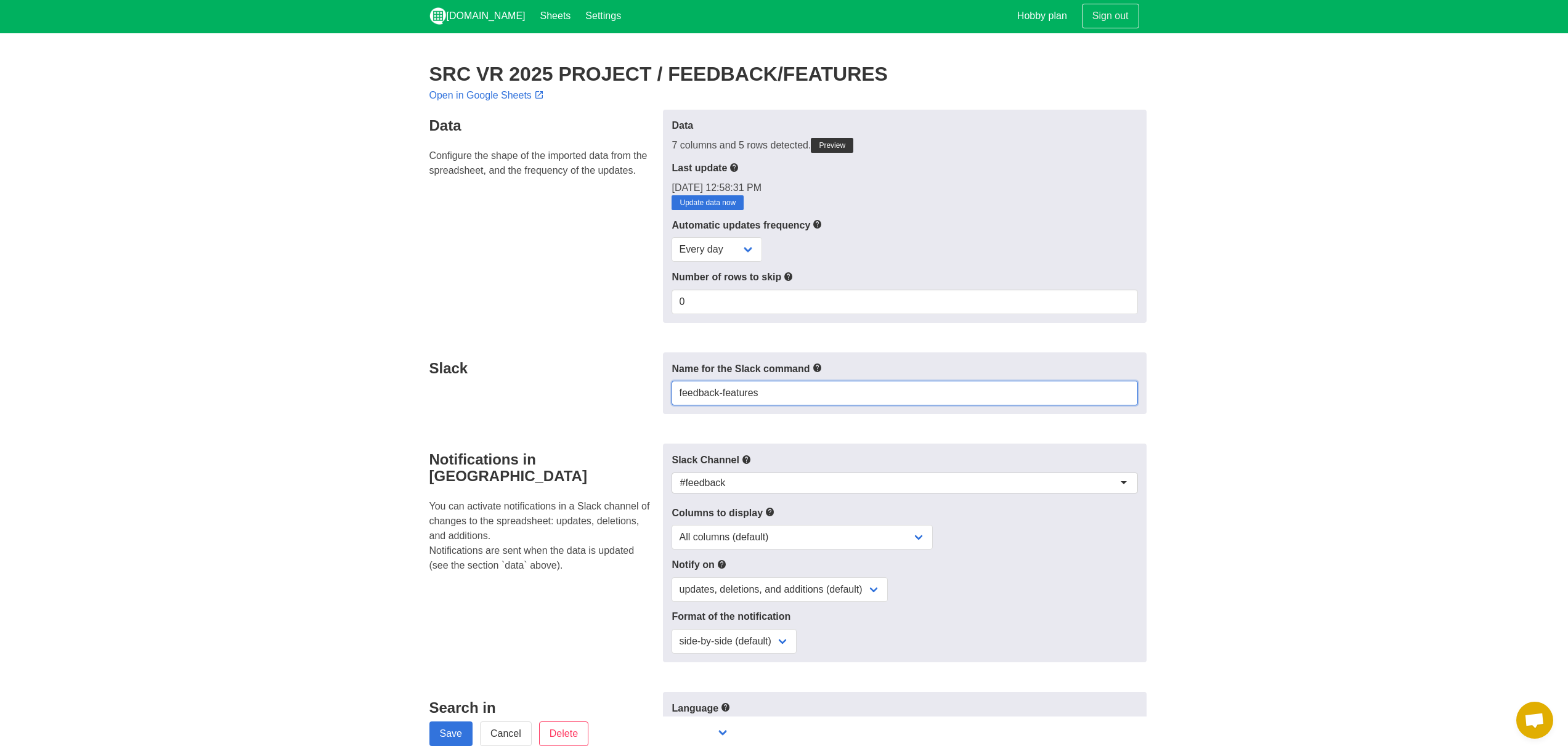
scroll to position [0, 0]
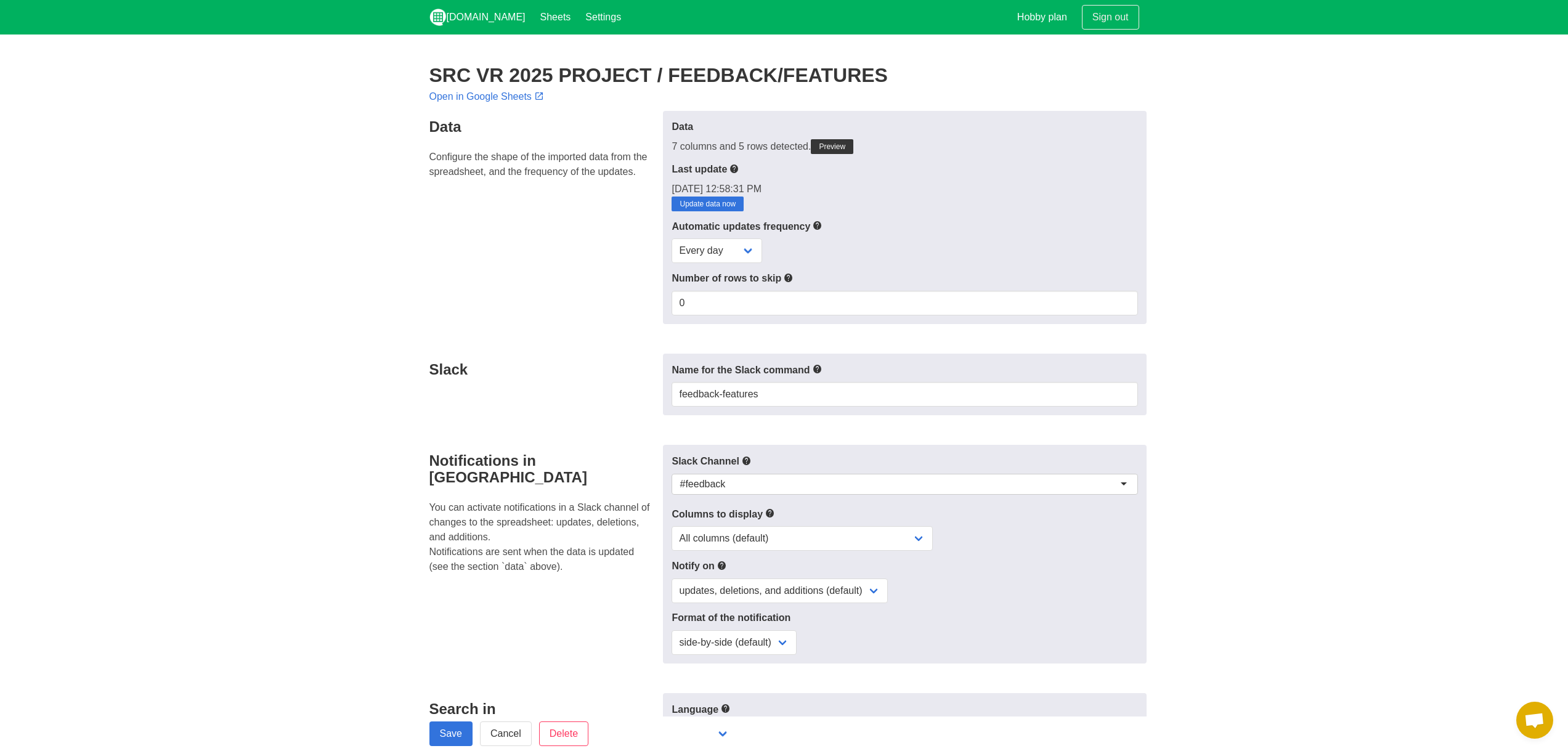
click at [1269, 100] on section "SRC VR 2025 PROJECT / FEEDBACK/FEATURES Open in Google Sheets Data Configure th…" at bounding box center [784, 565] width 1568 height 1061
click at [677, 200] on link "Update data now" at bounding box center [707, 203] width 72 height 14
click at [577, 17] on link "Settings" at bounding box center [602, 17] width 50 height 34
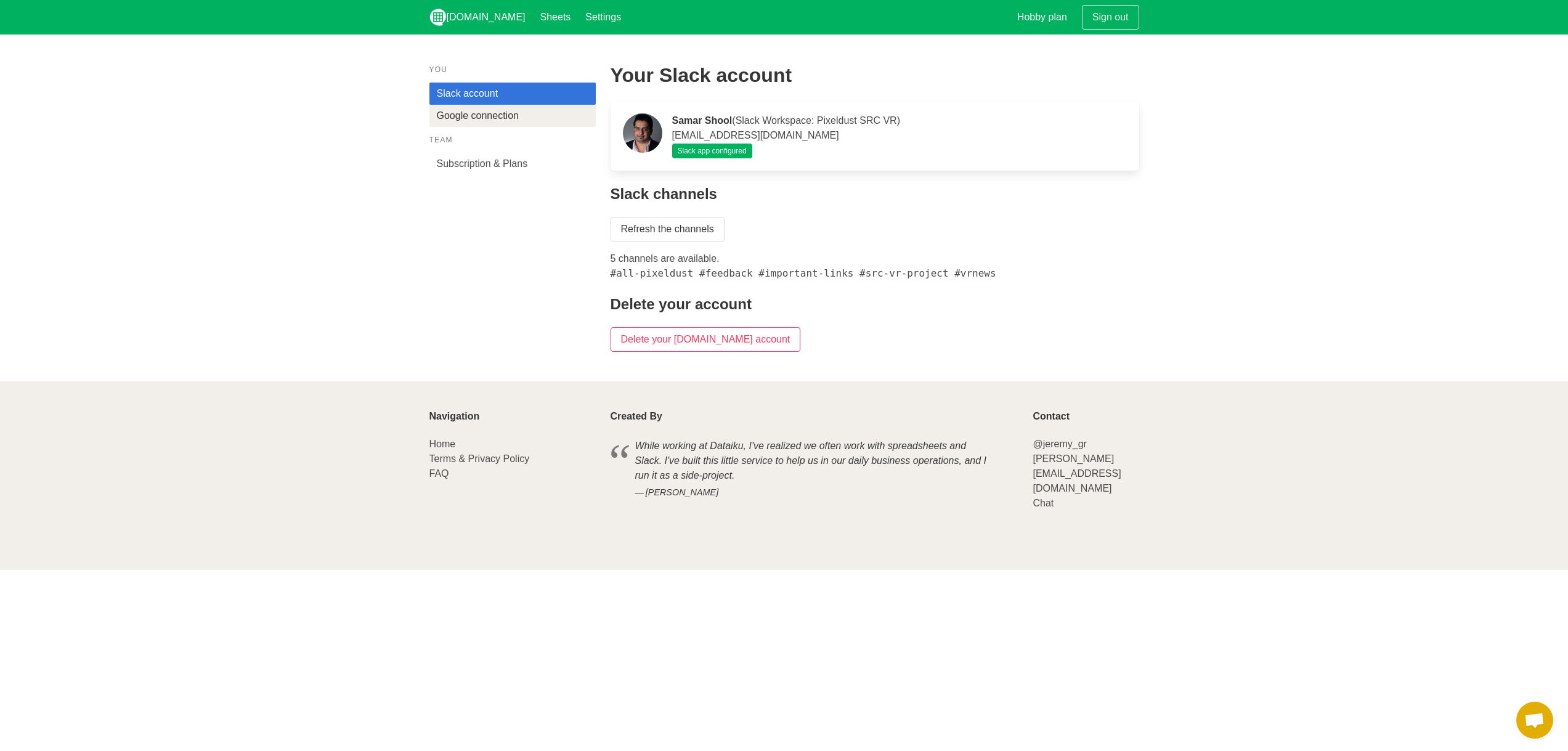
click at [463, 116] on link "Google connection" at bounding box center [513, 116] width 167 height 22
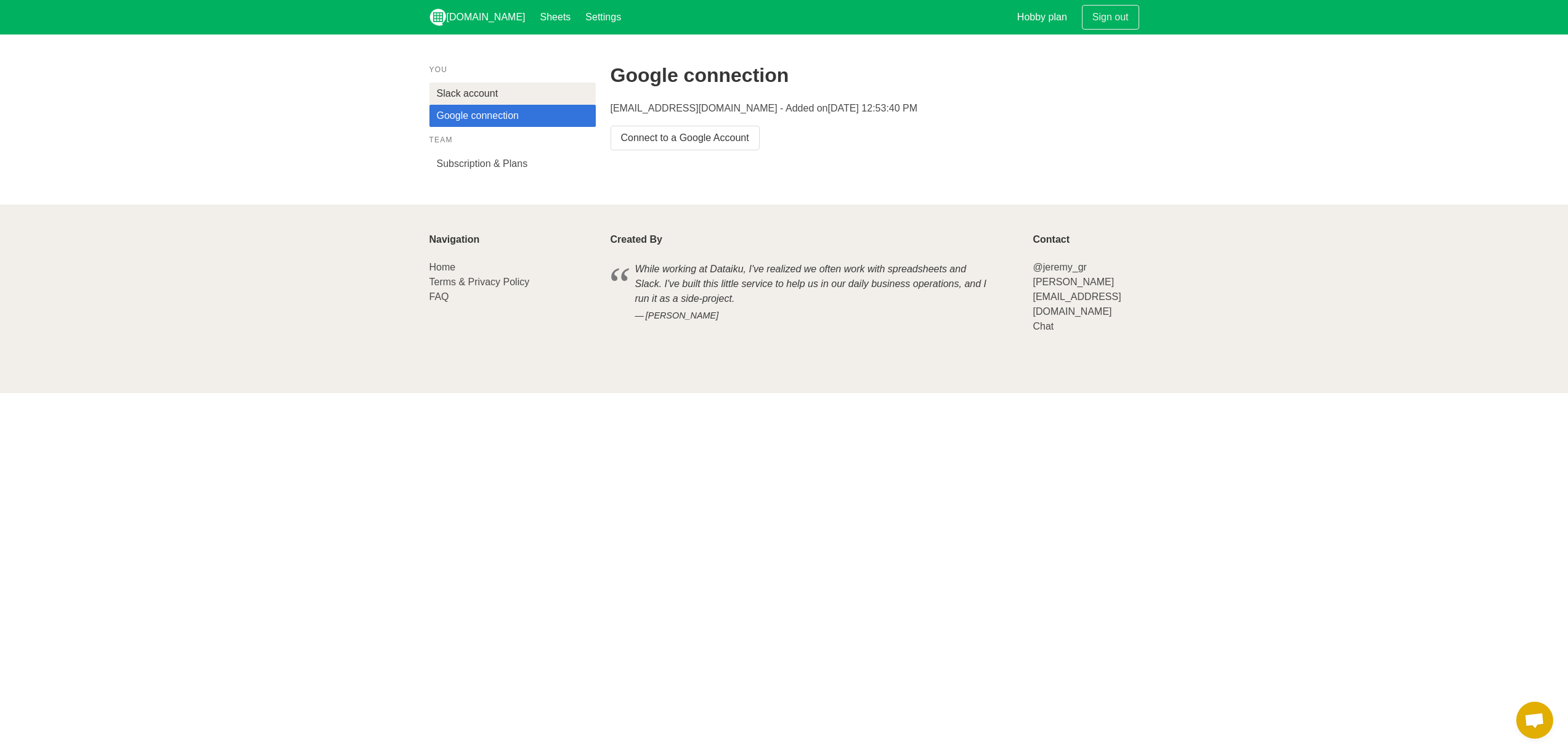
click at [462, 99] on link "Slack account" at bounding box center [513, 93] width 167 height 22
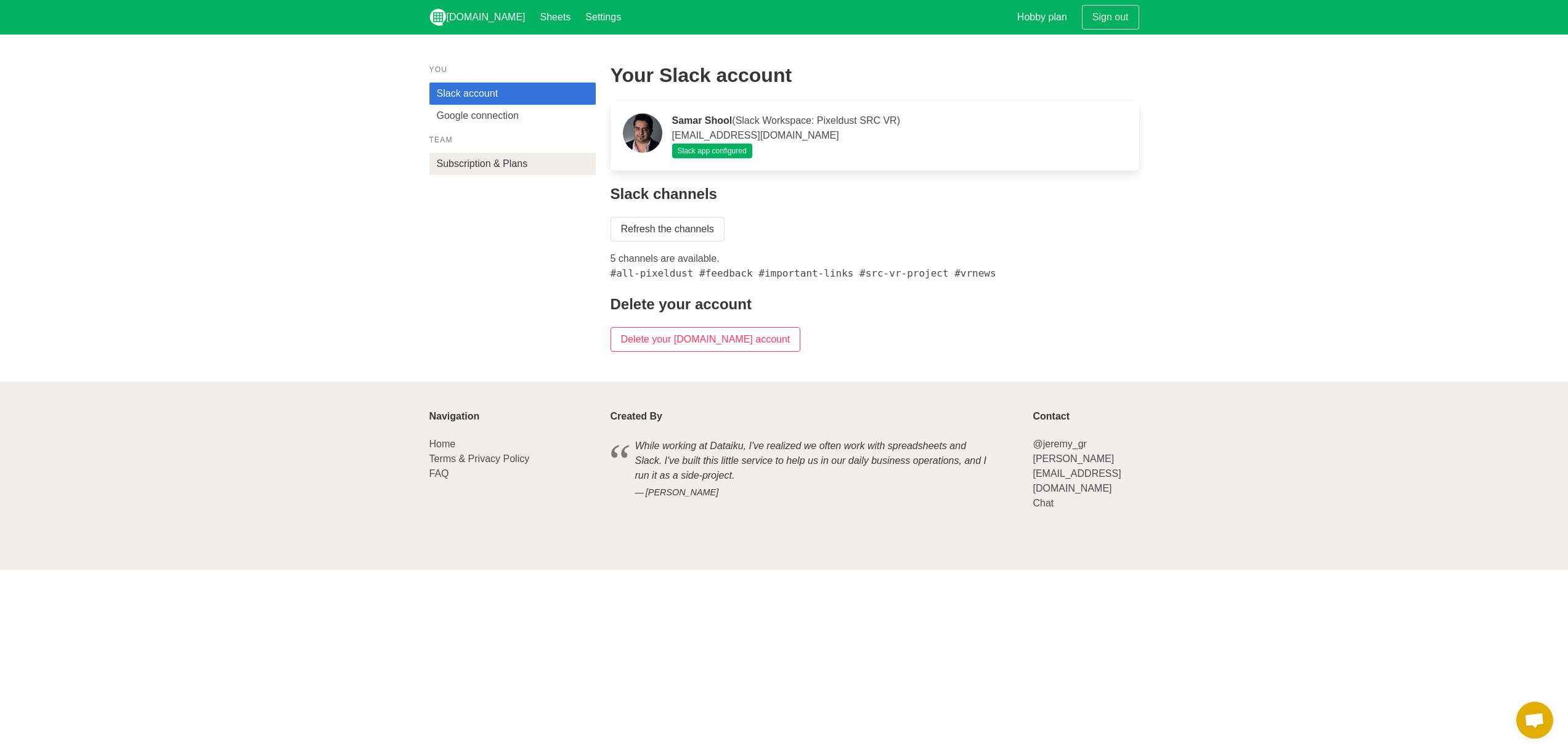
click at [493, 168] on link "Subscription & Plans" at bounding box center [513, 163] width 167 height 22
